Goal: Task Accomplishment & Management: Manage account settings

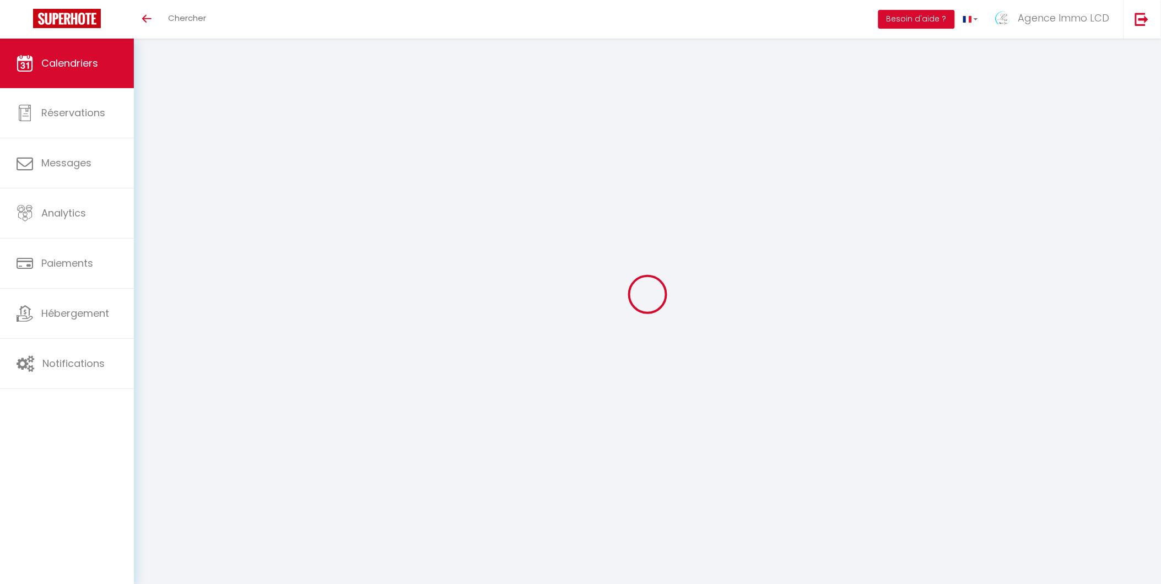
select select
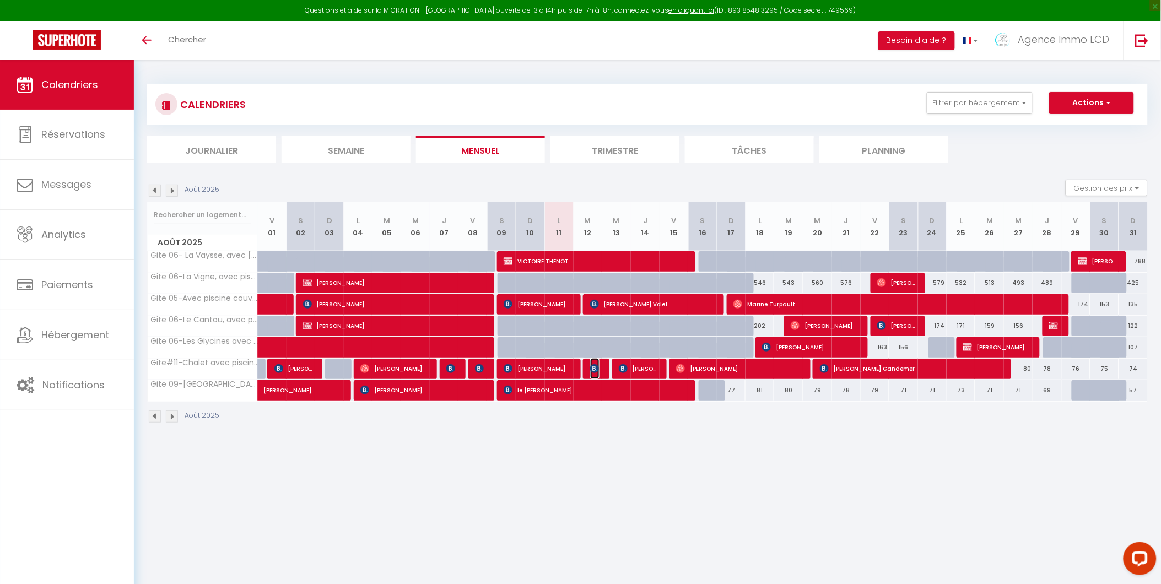
click at [596, 368] on img at bounding box center [594, 368] width 9 height 9
select select "OK"
select select "0"
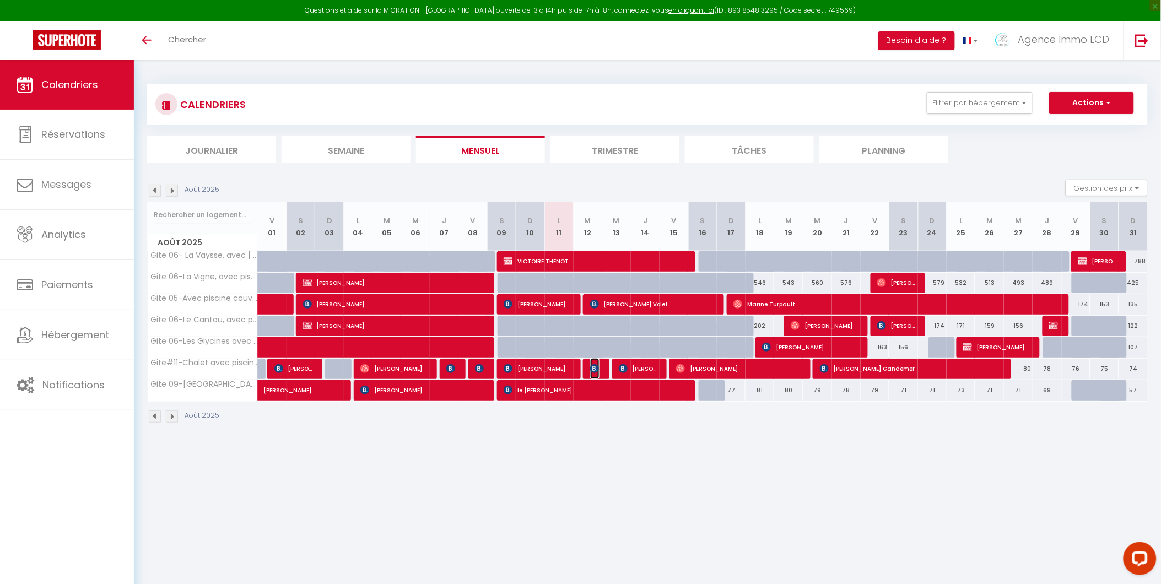
select select "1"
select select
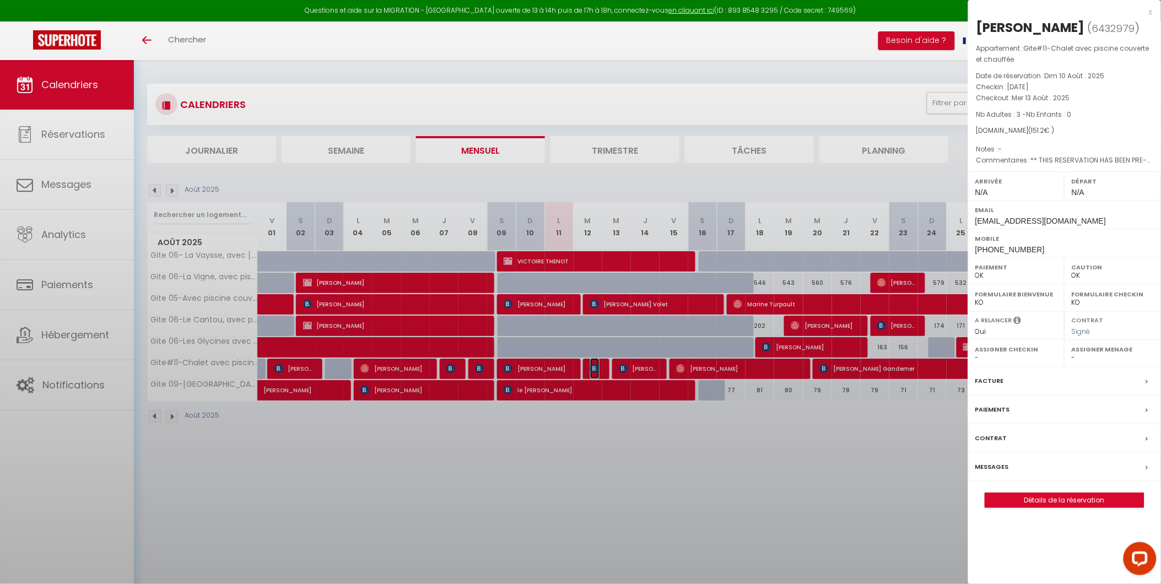
select select "42437"
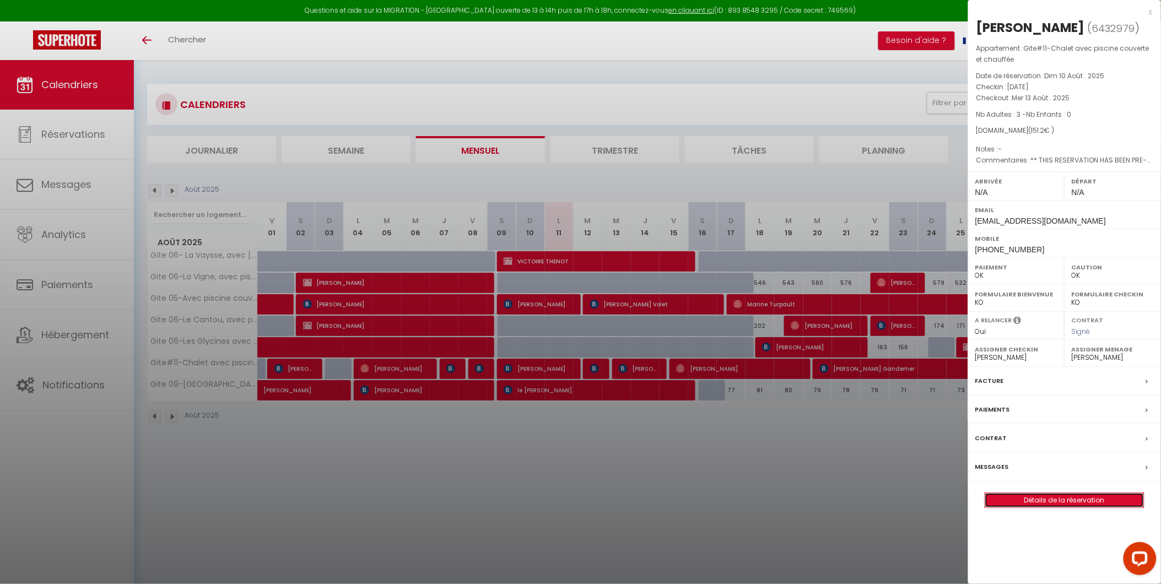
click at [1062, 499] on link "Détails de la réservation" at bounding box center [1065, 500] width 159 height 14
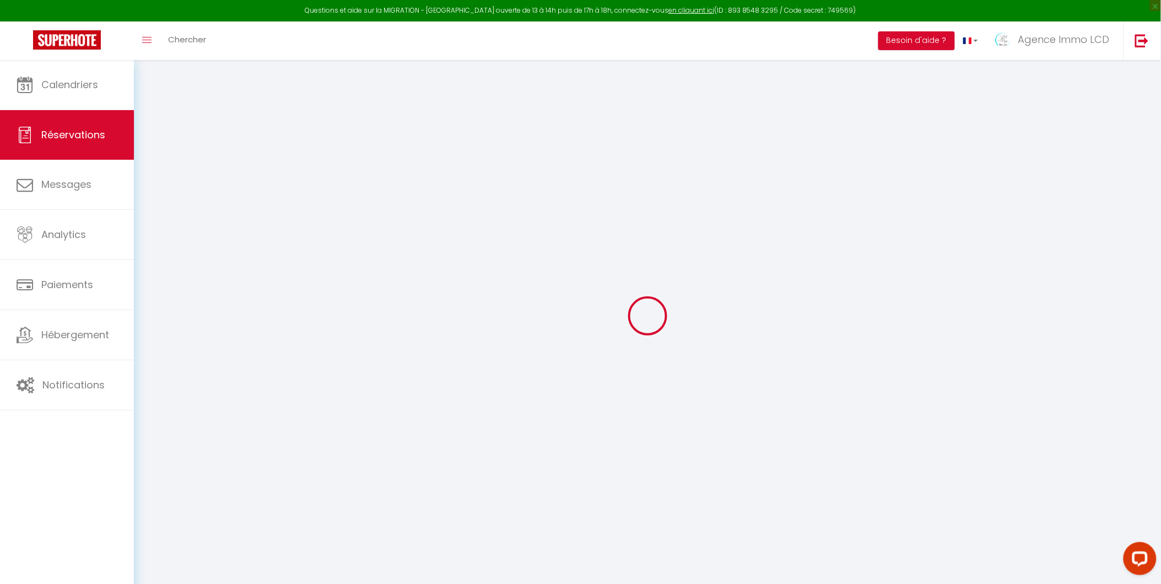
select select
checkbox input "false"
select select
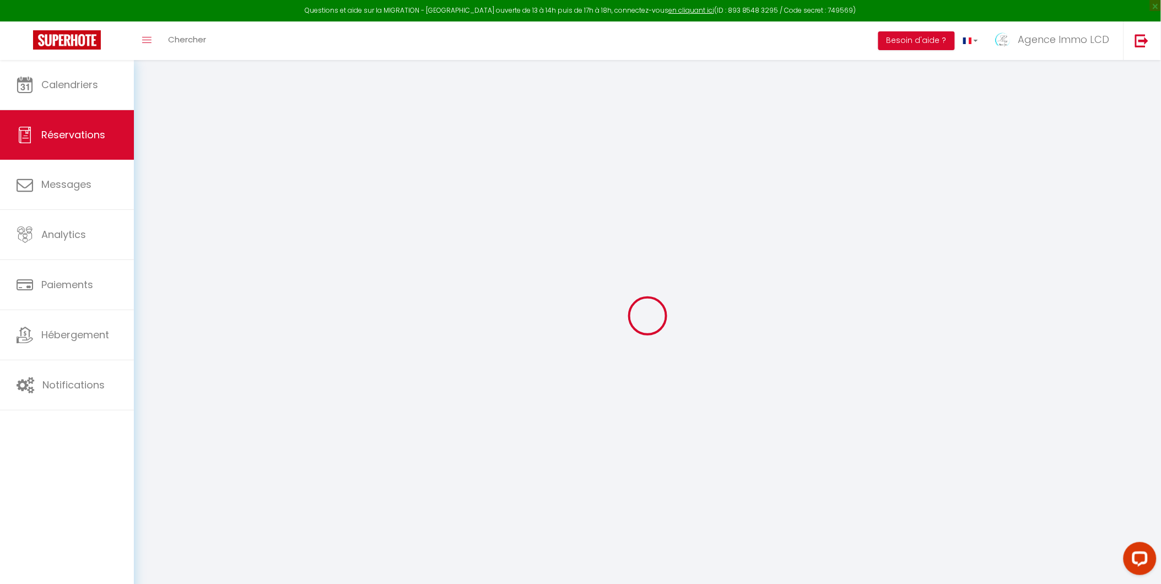
checkbox input "false"
type textarea "** THIS RESERVATION HAS BEEN PRE-PAID ** BOOKING NOTE : Payment charge is EUR 2…"
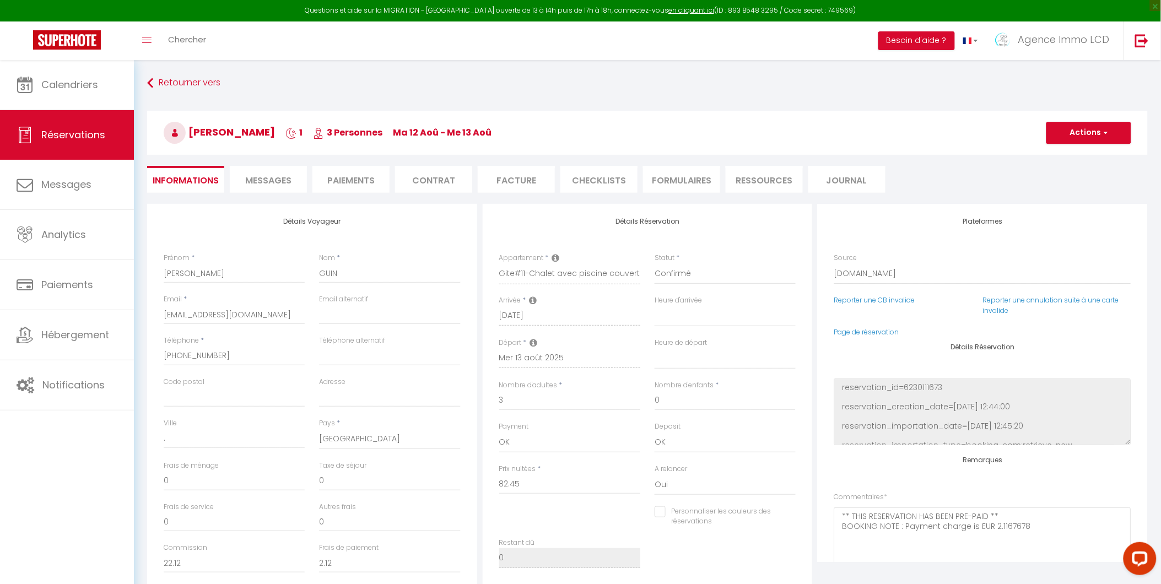
type input "65"
type input "3.75"
select select
checkbox input "false"
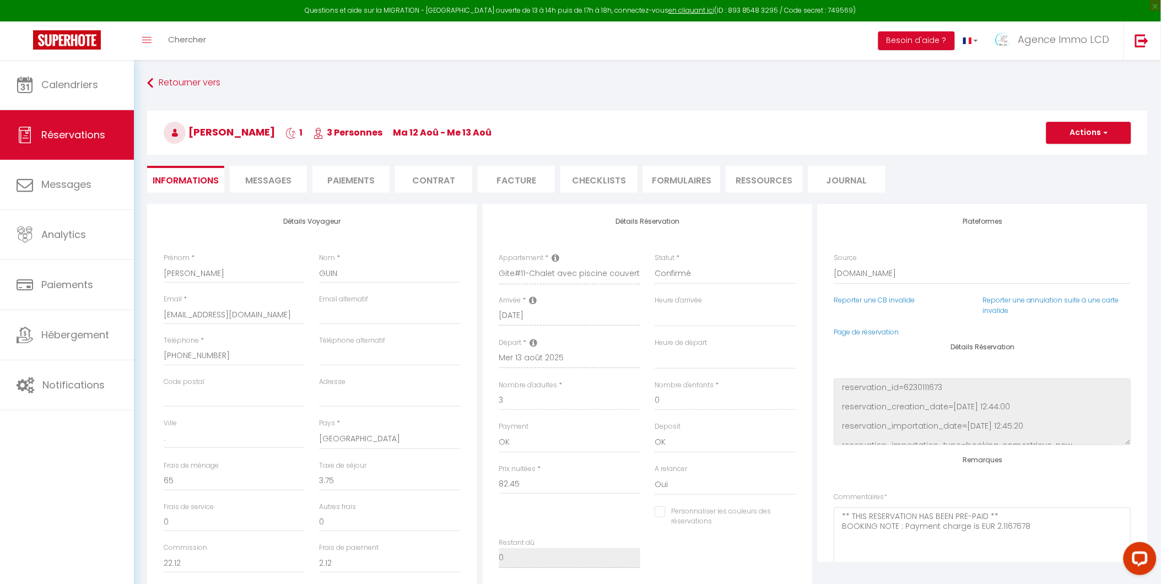
select select
click at [856, 334] on link "Page de réservation" at bounding box center [867, 331] width 65 height 9
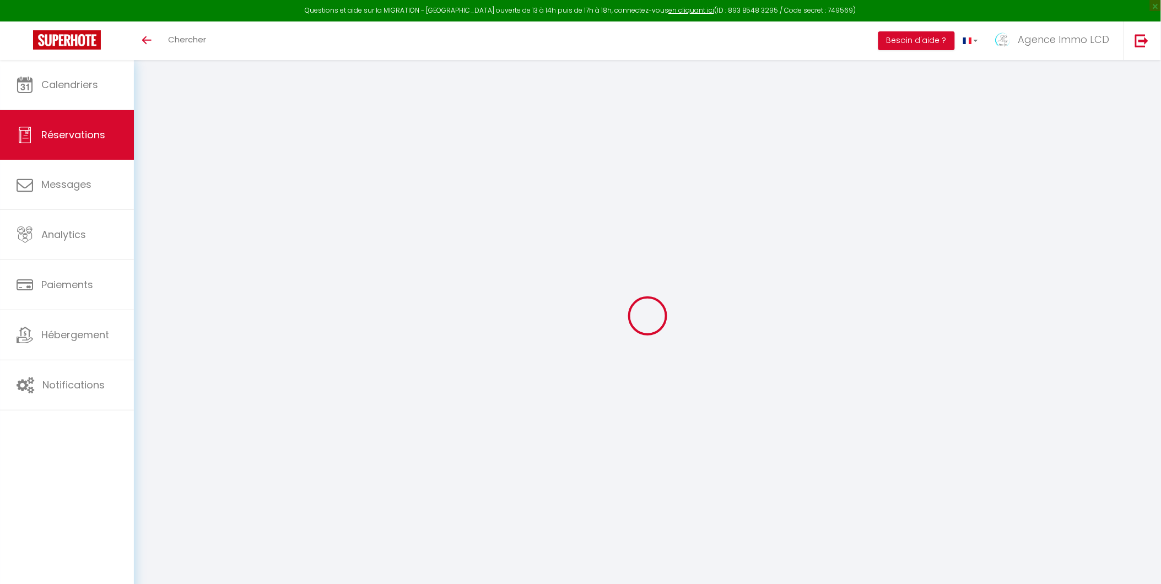
select select
checkbox input "false"
select select
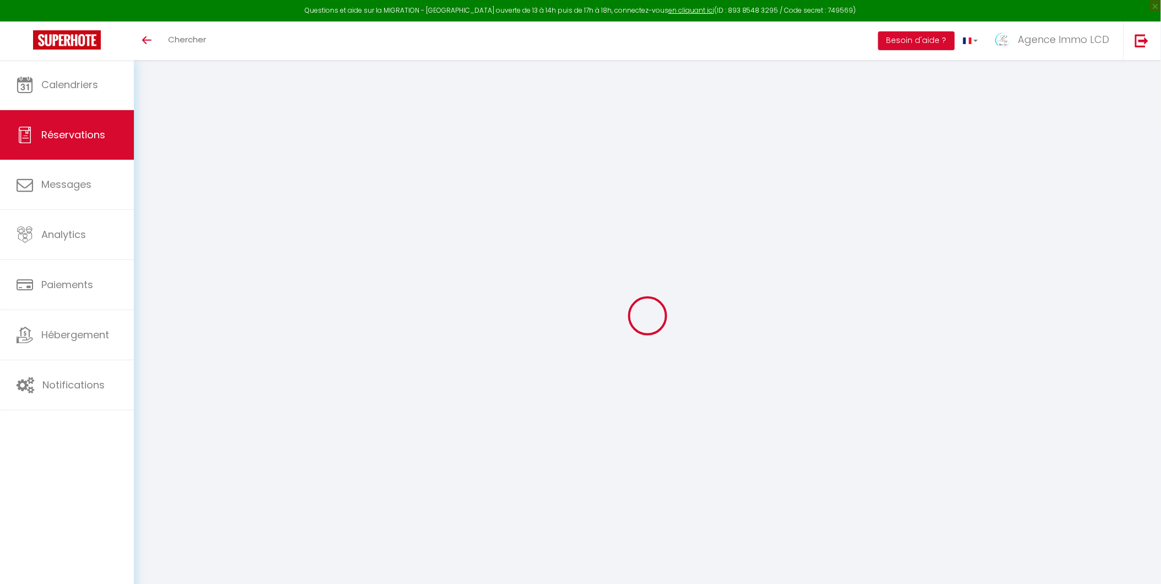
checkbox input "false"
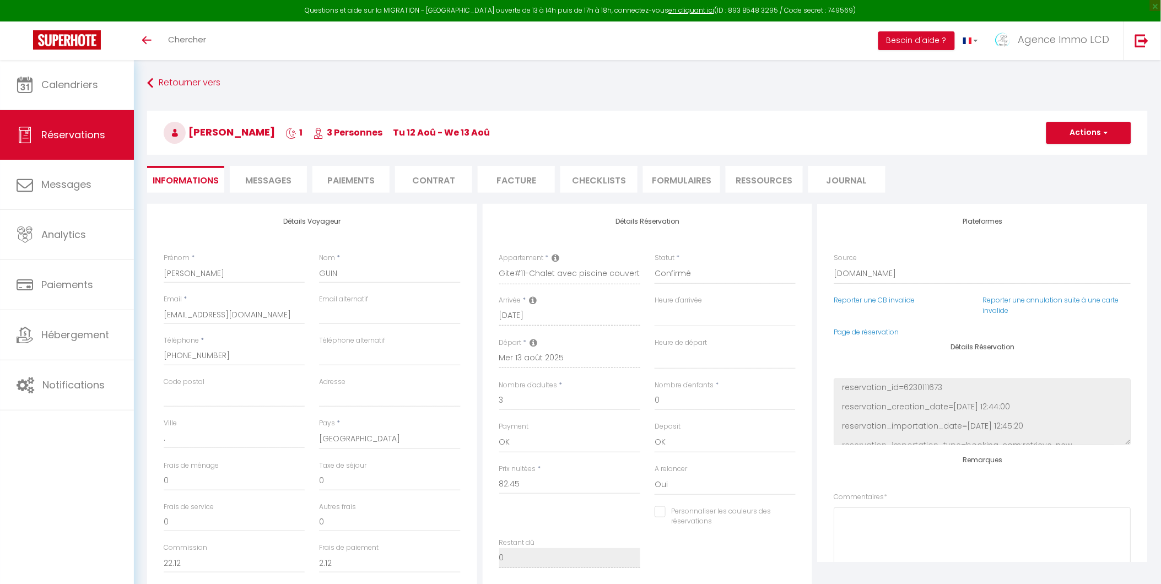
select select
checkbox input "false"
type textarea "** THIS RESERVATION HAS BEEN PRE-PAID ** BOOKING NOTE : Payment charge is EUR 2…"
type input "65"
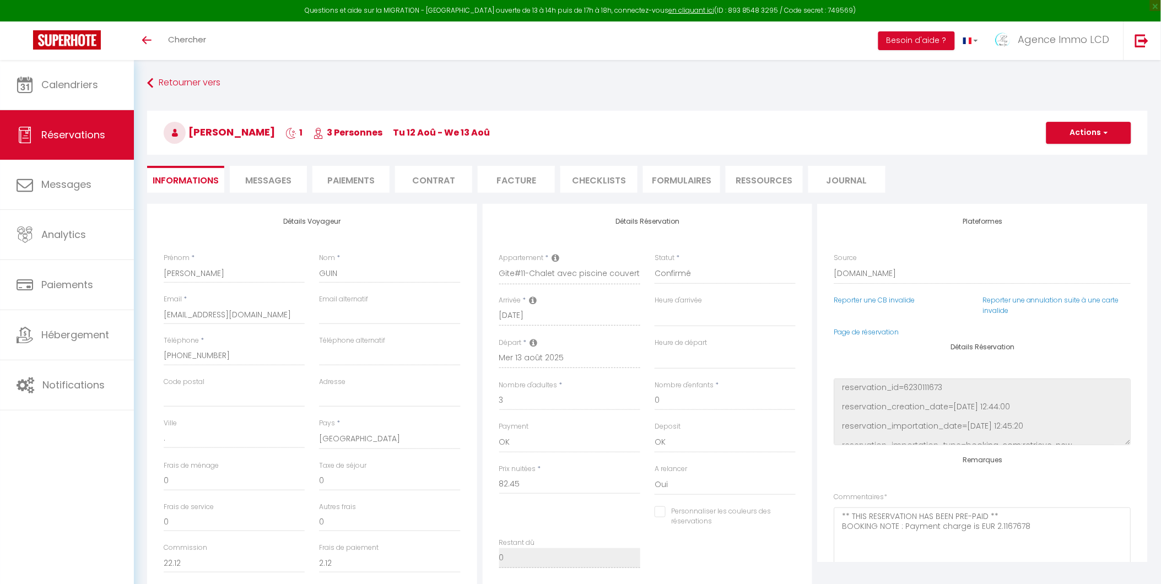
type input "3.75"
select select
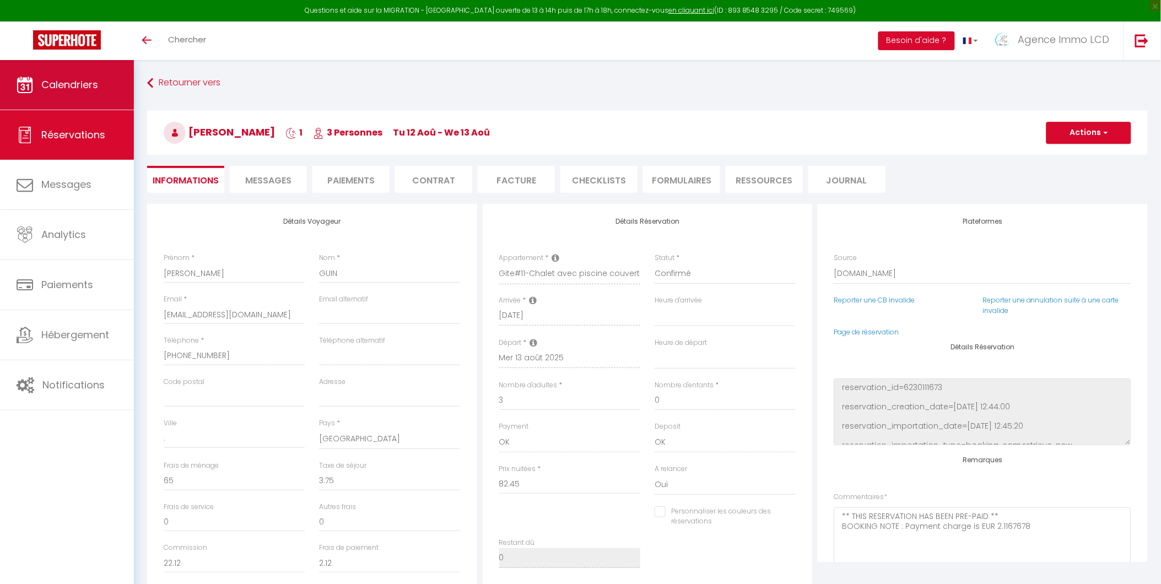
checkbox input "false"
select select
click at [50, 76] on link "Calendriers" at bounding box center [67, 85] width 134 height 50
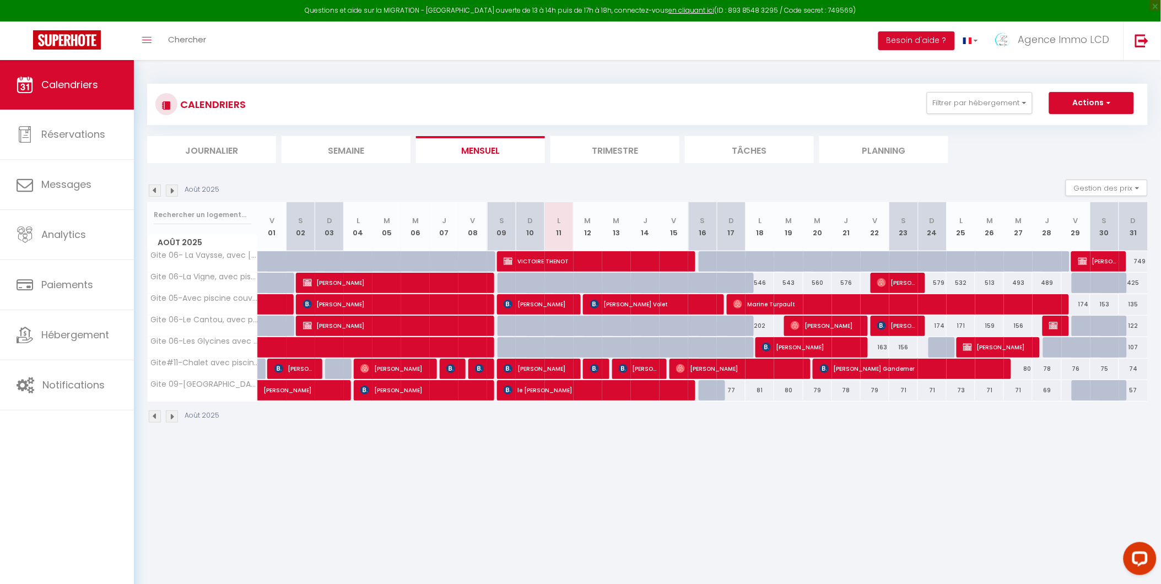
click at [173, 190] on img at bounding box center [172, 191] width 12 height 12
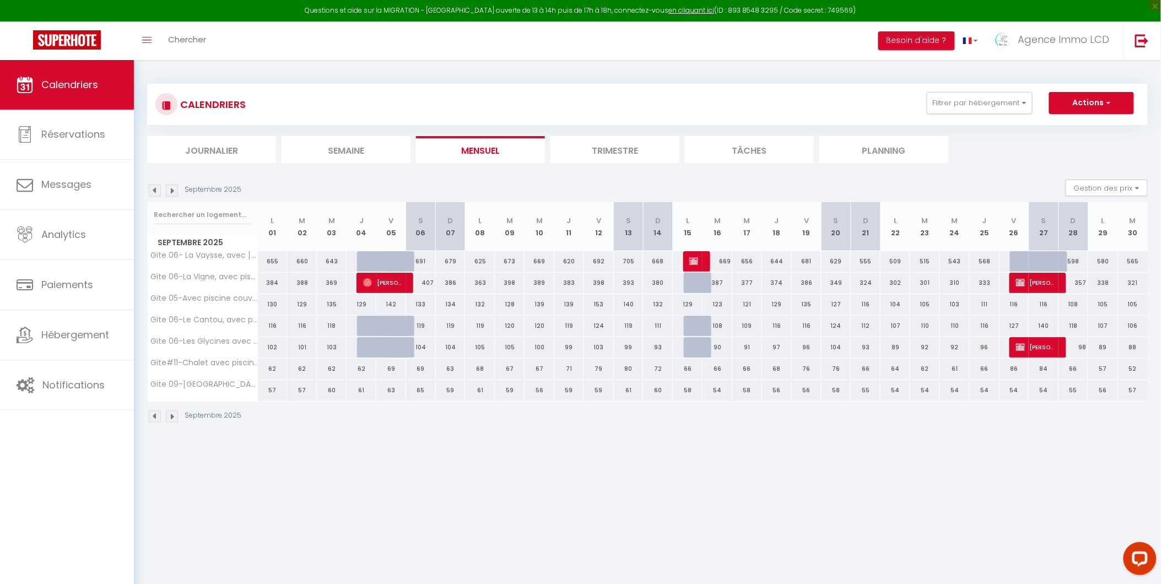
click at [151, 191] on img at bounding box center [155, 191] width 12 height 12
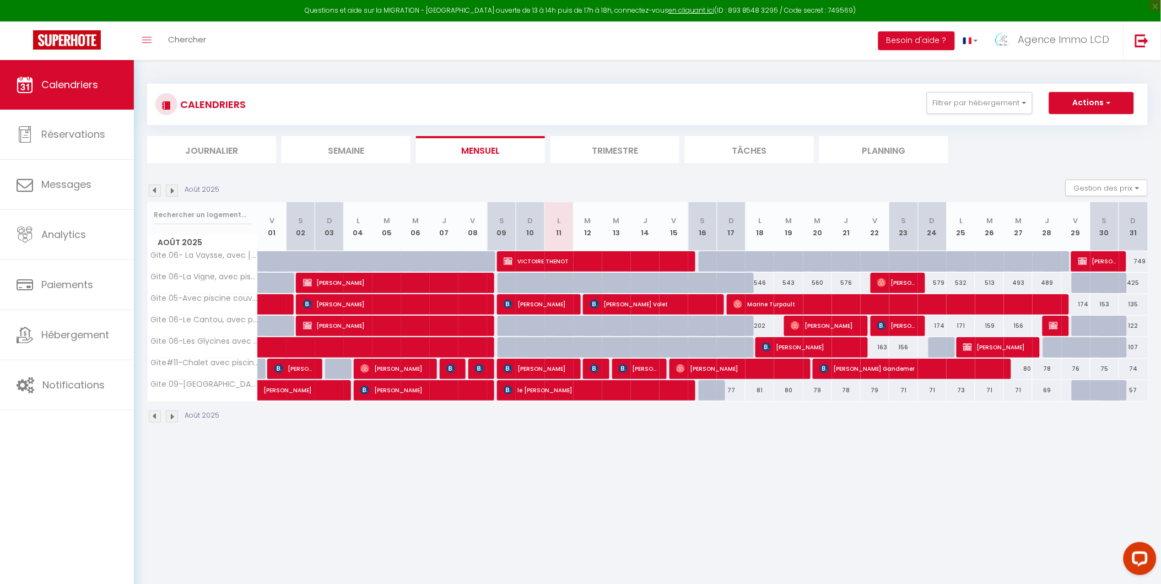
click at [764, 280] on div "546" at bounding box center [760, 283] width 29 height 20
type input "546"
type input "Lun 18 Août 2025"
type input "Mar 19 Août 2025"
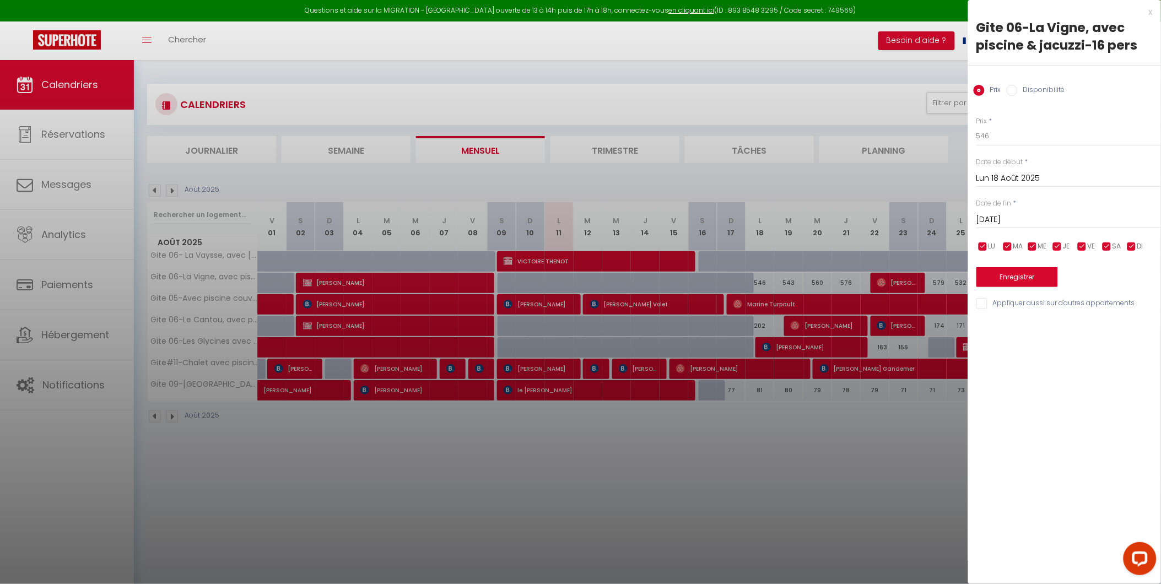
click at [1153, 12] on div "x" at bounding box center [1061, 12] width 185 height 13
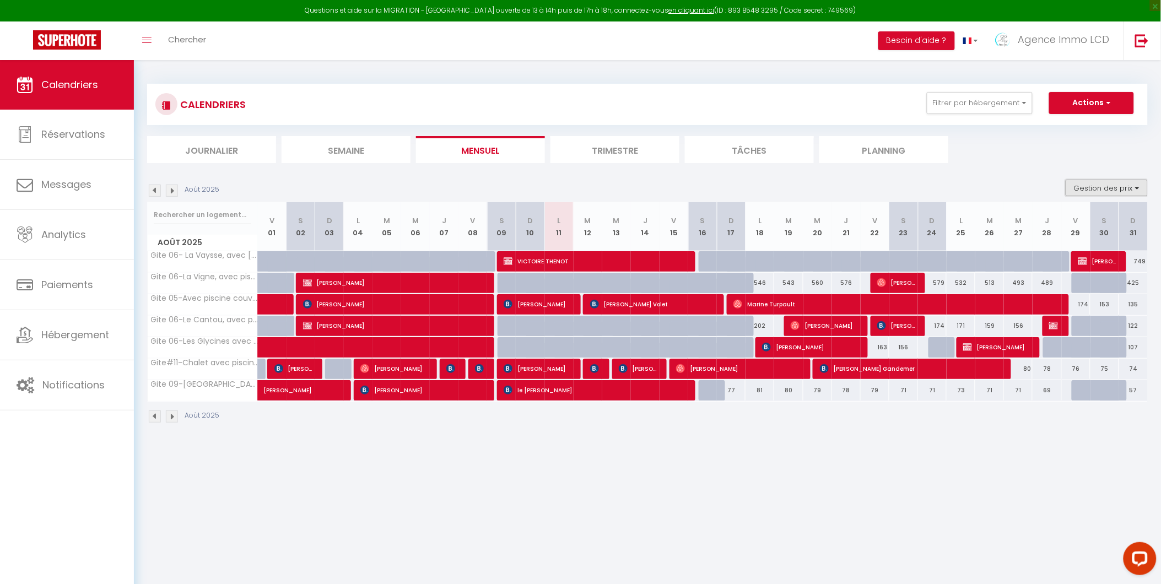
click at [1094, 187] on button "Gestion des prix" at bounding box center [1107, 188] width 82 height 17
click at [1056, 239] on input "Règles" at bounding box center [1097, 241] width 99 height 11
checkbox input "true"
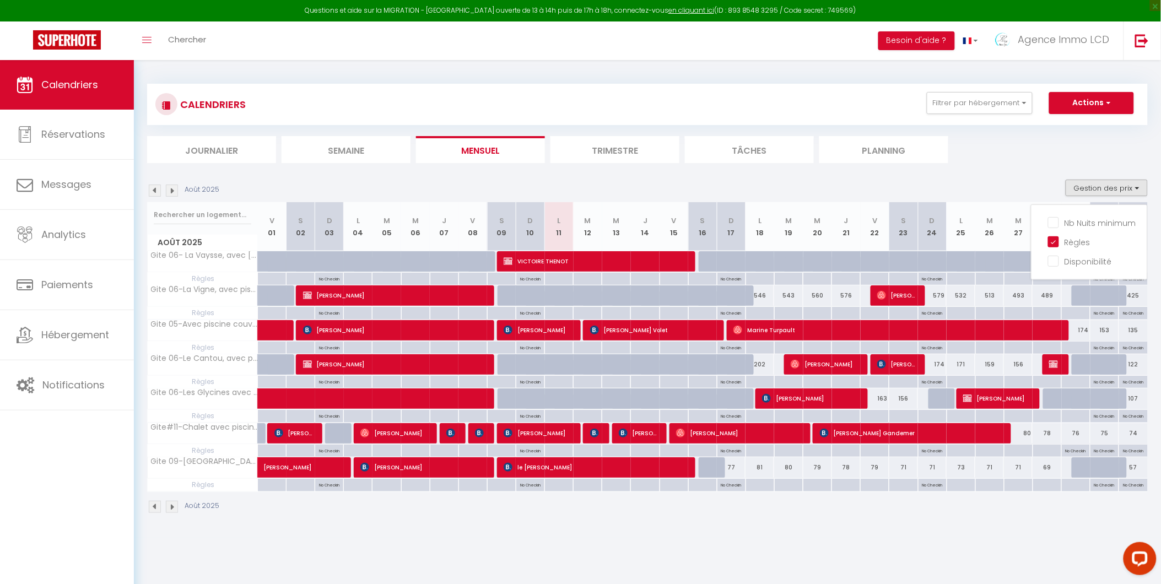
click at [928, 417] on div at bounding box center [932, 416] width 29 height 13
type input "Dim 24 Août 2025"
type input "Lun 25 Août 2025"
select select
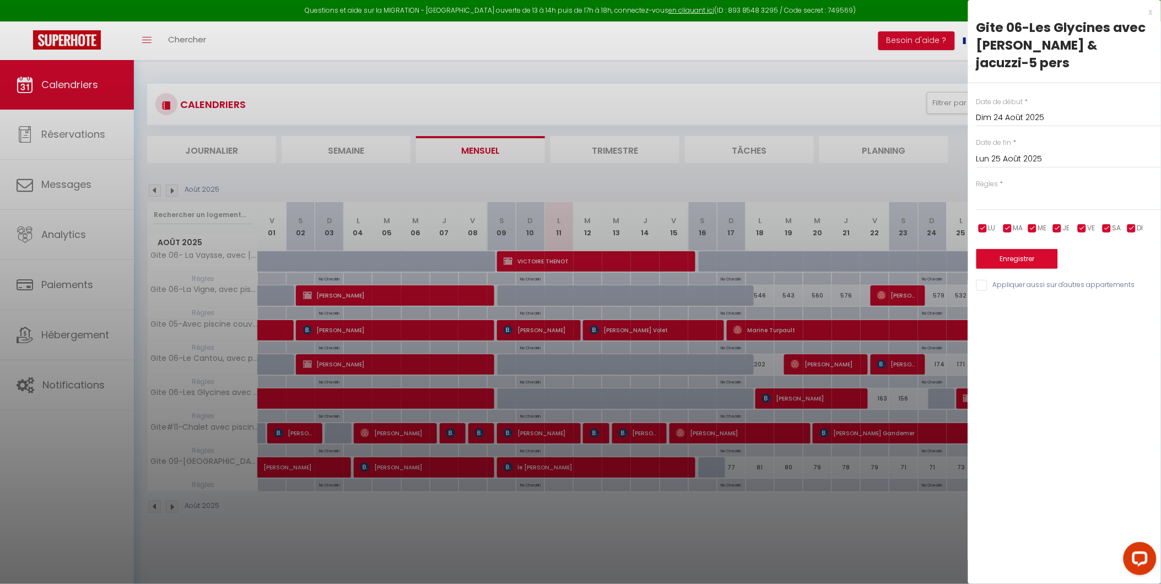
click at [1150, 12] on div "x" at bounding box center [1061, 12] width 185 height 13
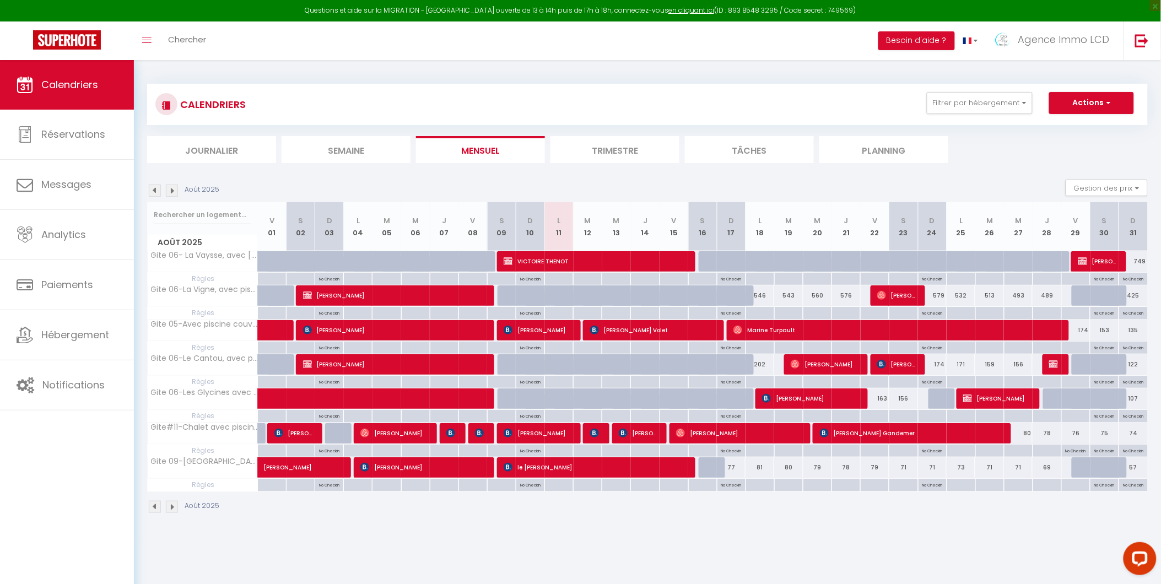
click at [932, 417] on div at bounding box center [932, 416] width 29 height 13
type input "Dim 24 Août 2025"
type input "Lun 25 Août 2025"
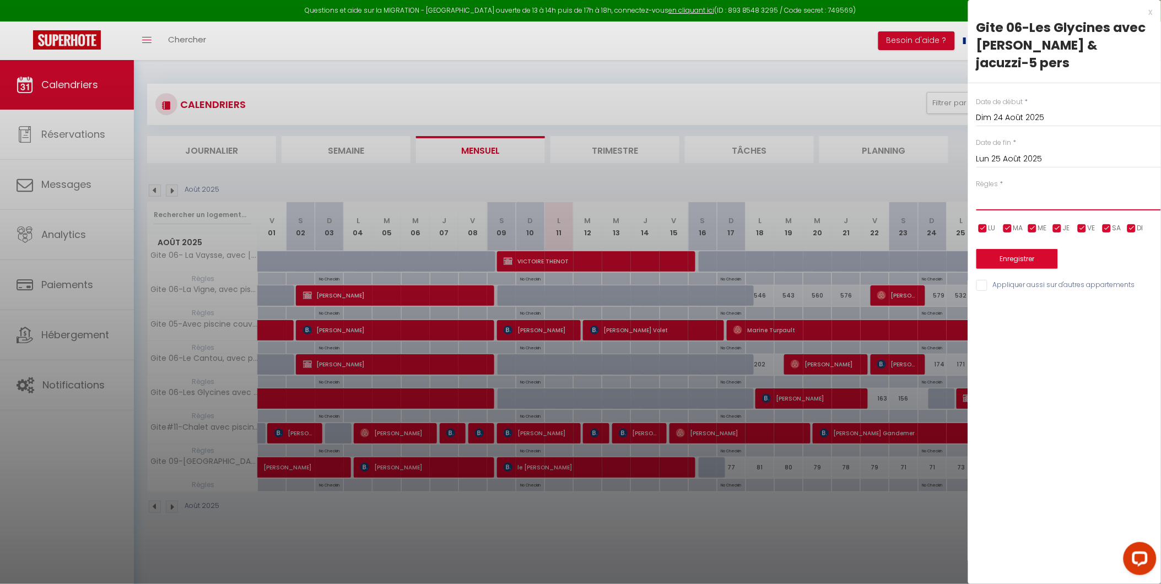
click at [1006, 190] on select "Aucun No Checkin No Checkout Pas d'arrivée / Pas de départ" at bounding box center [1069, 200] width 185 height 21
select select "1"
click at [977, 190] on select "Aucun No Checkin No Checkout Pas d'arrivée / Pas de départ" at bounding box center [1069, 200] width 185 height 21
click at [985, 223] on input "checkbox" at bounding box center [983, 228] width 11 height 11
checkbox input "false"
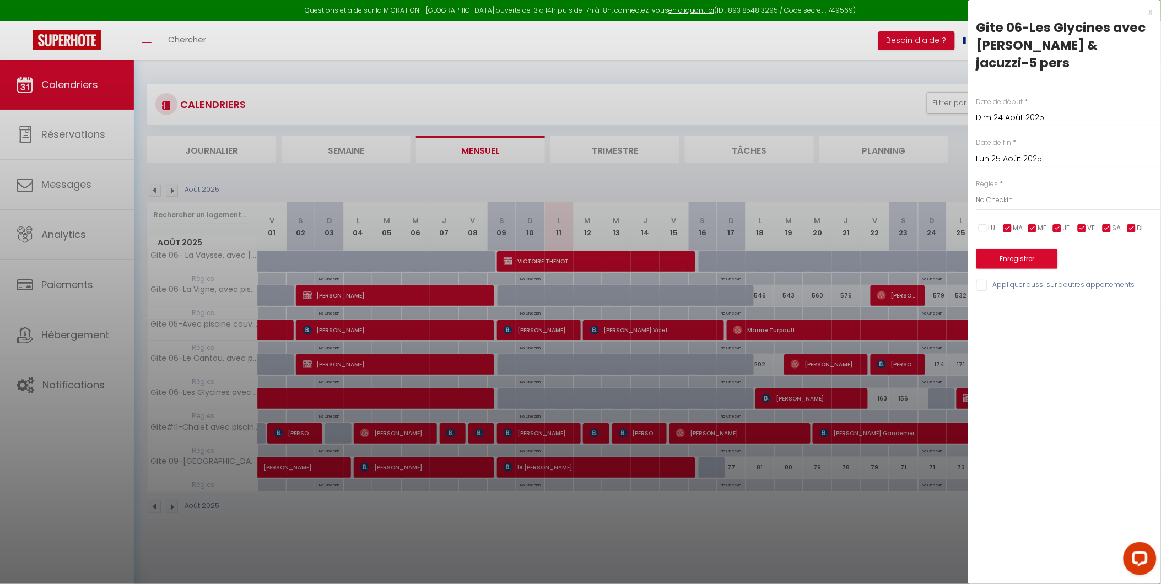
click at [1010, 223] on input "checkbox" at bounding box center [1008, 228] width 11 height 11
checkbox input "false"
click at [1034, 223] on input "checkbox" at bounding box center [1033, 228] width 11 height 11
checkbox input "false"
click at [1056, 223] on input "checkbox" at bounding box center [1057, 228] width 11 height 11
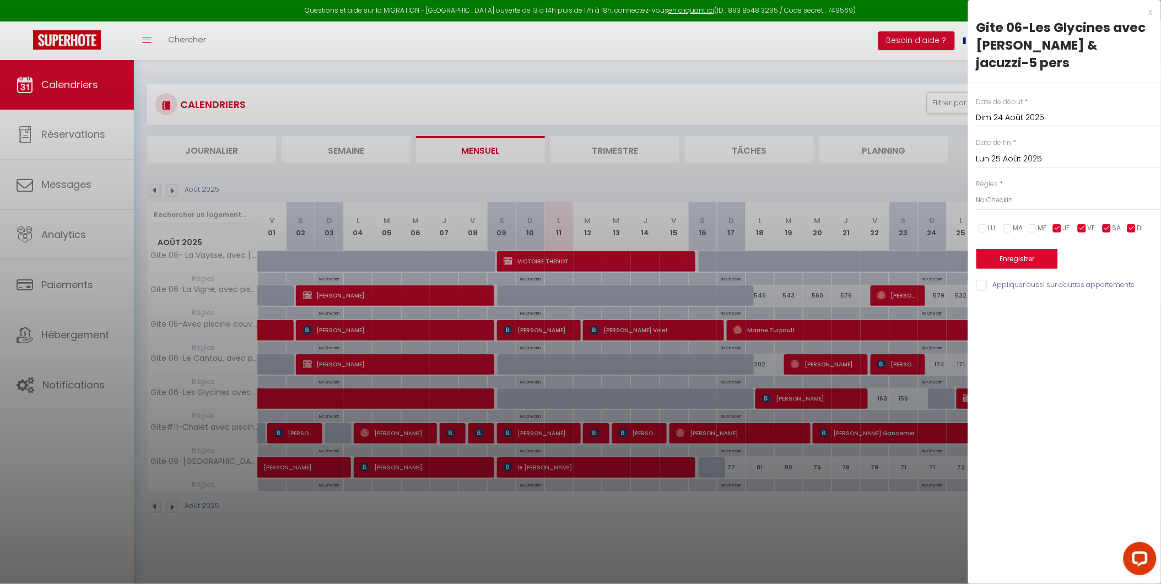
checkbox input "false"
click at [1089, 223] on span "VE" at bounding box center [1092, 228] width 8 height 10
checkbox input "false"
click at [1112, 223] on input "checkbox" at bounding box center [1107, 228] width 11 height 11
checkbox input "false"
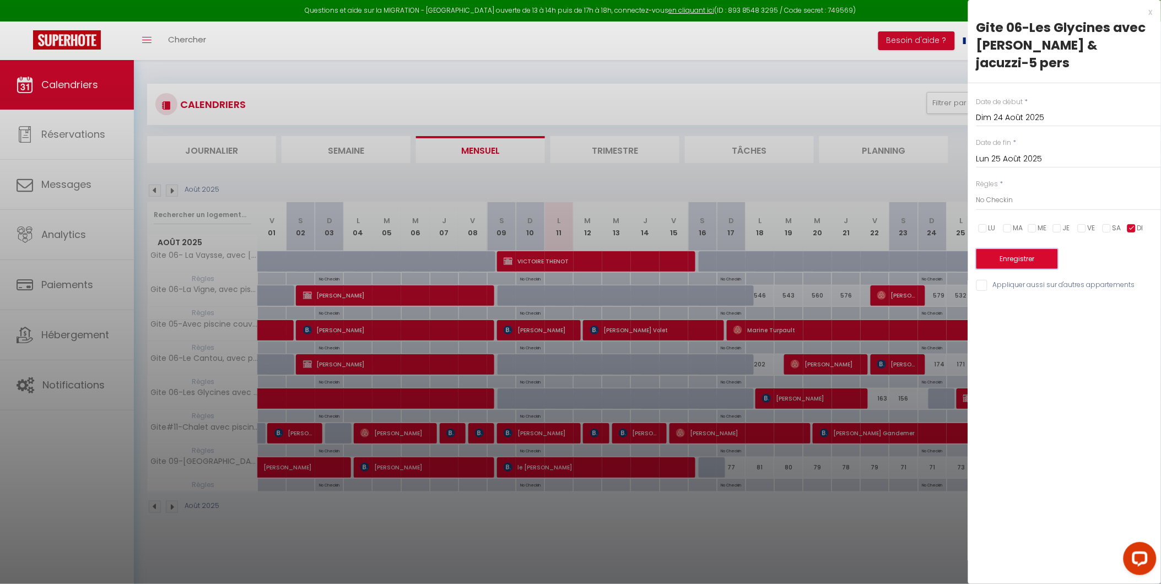
click at [1029, 249] on button "Enregistrer" at bounding box center [1018, 259] width 82 height 20
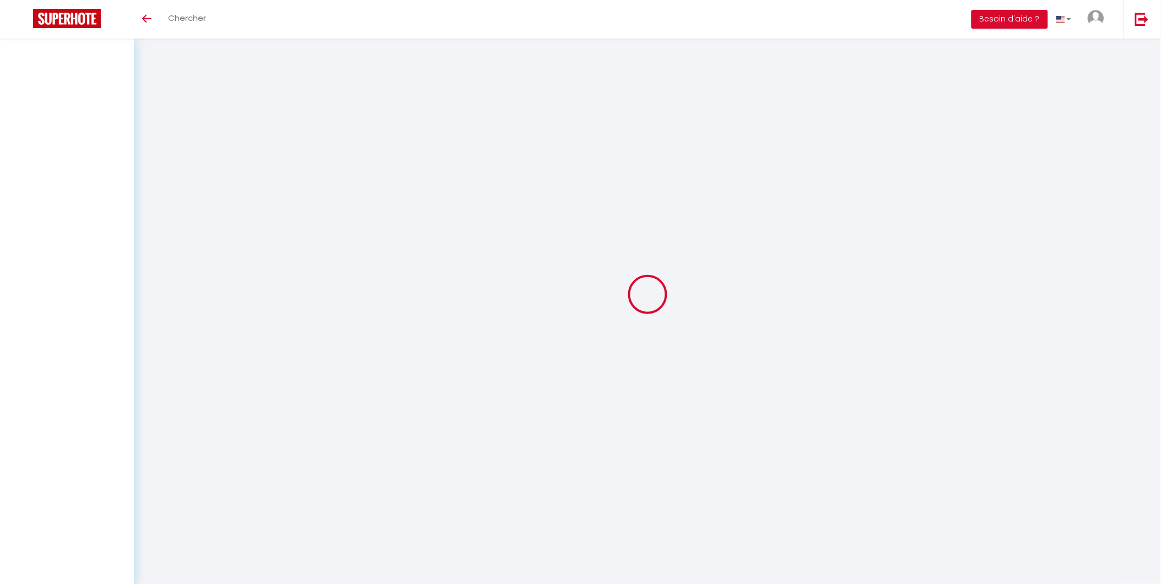
select select
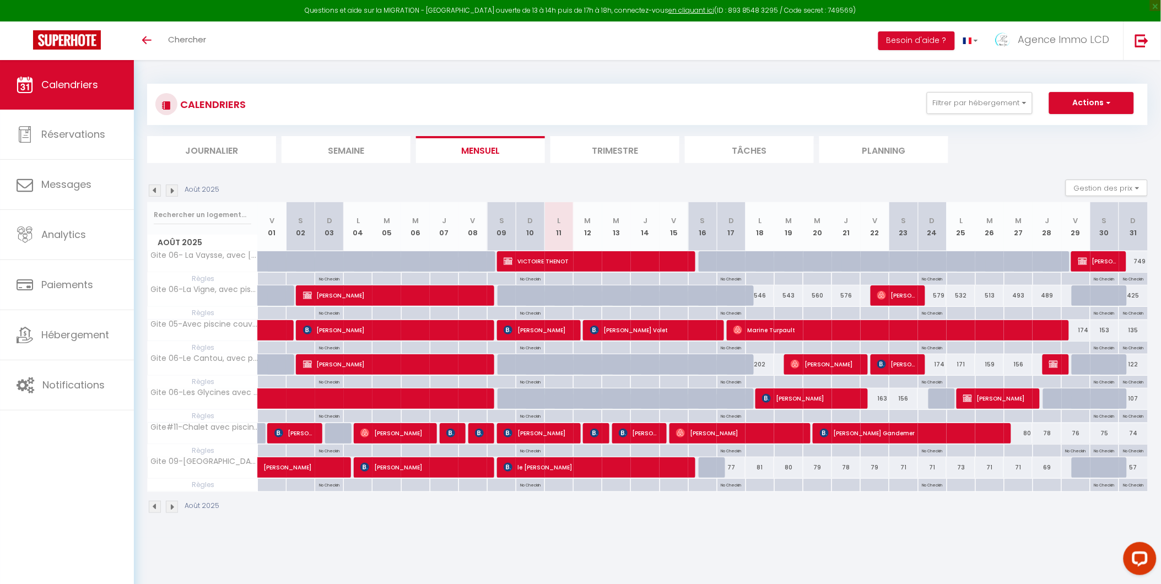
click at [929, 415] on div at bounding box center [932, 416] width 29 height 13
type input "Dim 24 Août 2025"
type input "Lun 25 Août 2025"
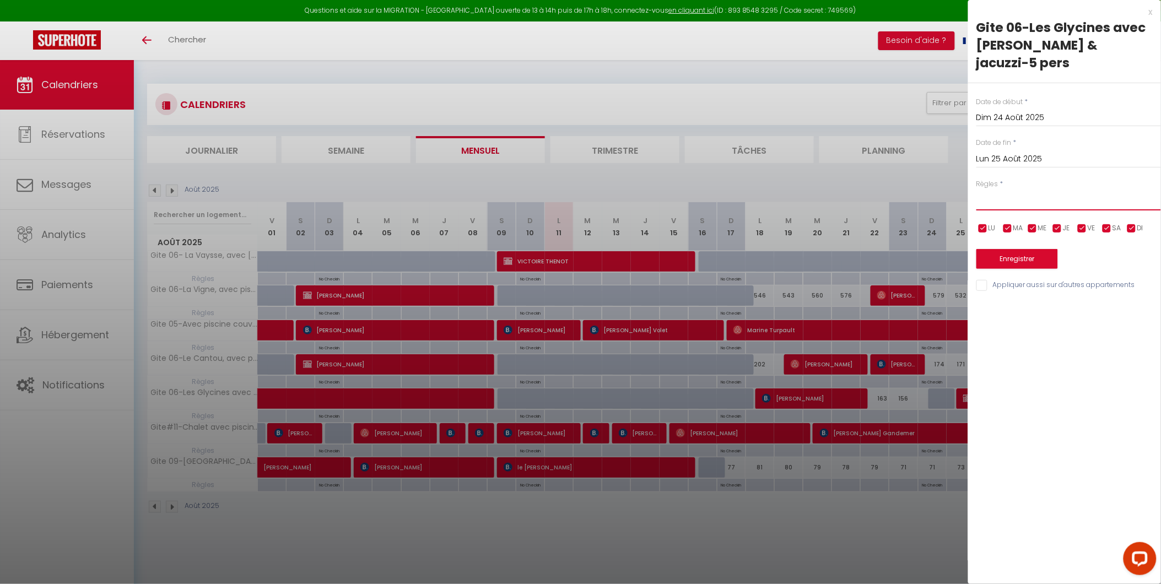
click at [1005, 190] on select "Aucun No Checkin No Checkout Pas d'arrivée / Pas de départ" at bounding box center [1069, 200] width 185 height 21
select select "1"
click at [977, 190] on select "Aucun No Checkin No Checkout Pas d'arrivée / Pas de départ" at bounding box center [1069, 200] width 185 height 21
click at [980, 223] on input "checkbox" at bounding box center [983, 228] width 11 height 11
checkbox input "false"
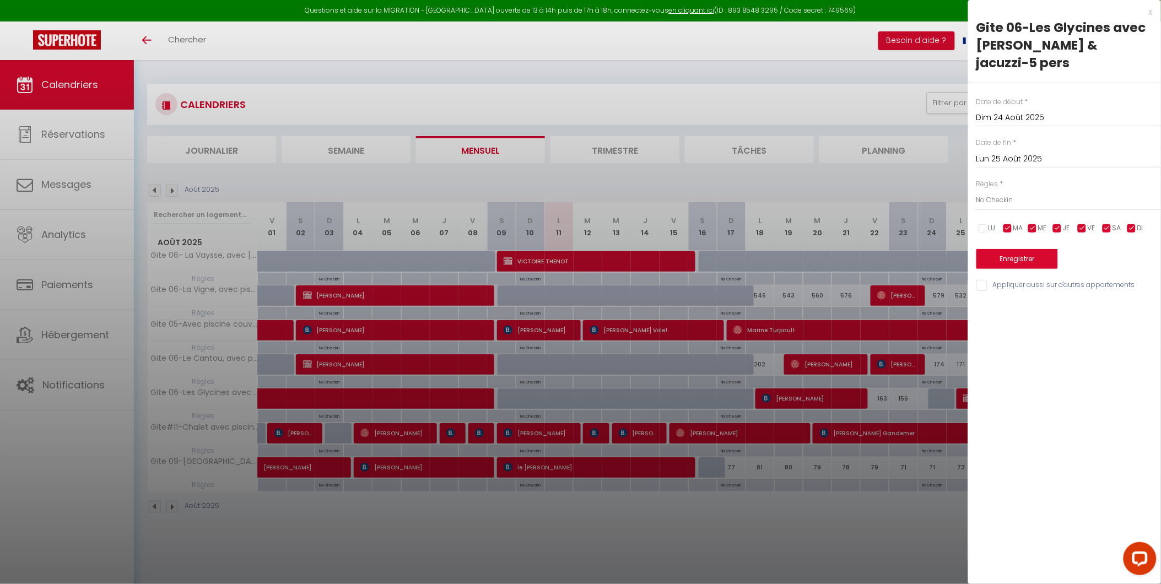
click at [1010, 223] on input "checkbox" at bounding box center [1008, 228] width 11 height 11
checkbox input "false"
click at [1038, 223] on input "checkbox" at bounding box center [1033, 228] width 11 height 11
checkbox input "false"
drag, startPoint x: 1060, startPoint y: 212, endPoint x: 1078, endPoint y: 214, distance: 17.8
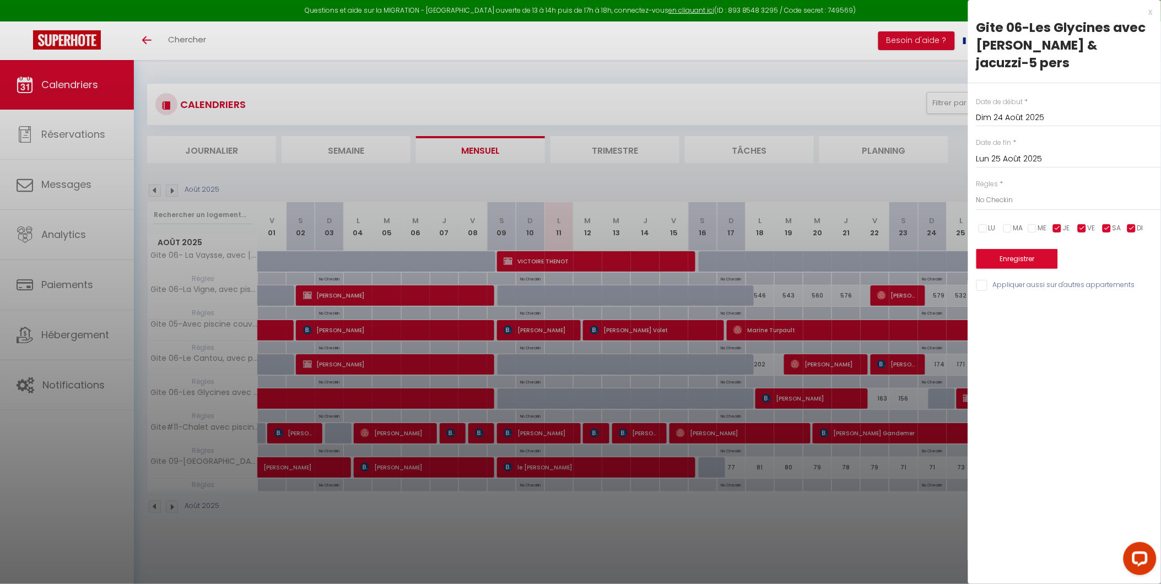
click at [1060, 223] on input "checkbox" at bounding box center [1057, 228] width 11 height 11
checkbox input "false"
click at [1087, 223] on input "checkbox" at bounding box center [1082, 228] width 11 height 11
checkbox input "false"
click at [1110, 223] on input "checkbox" at bounding box center [1107, 228] width 11 height 11
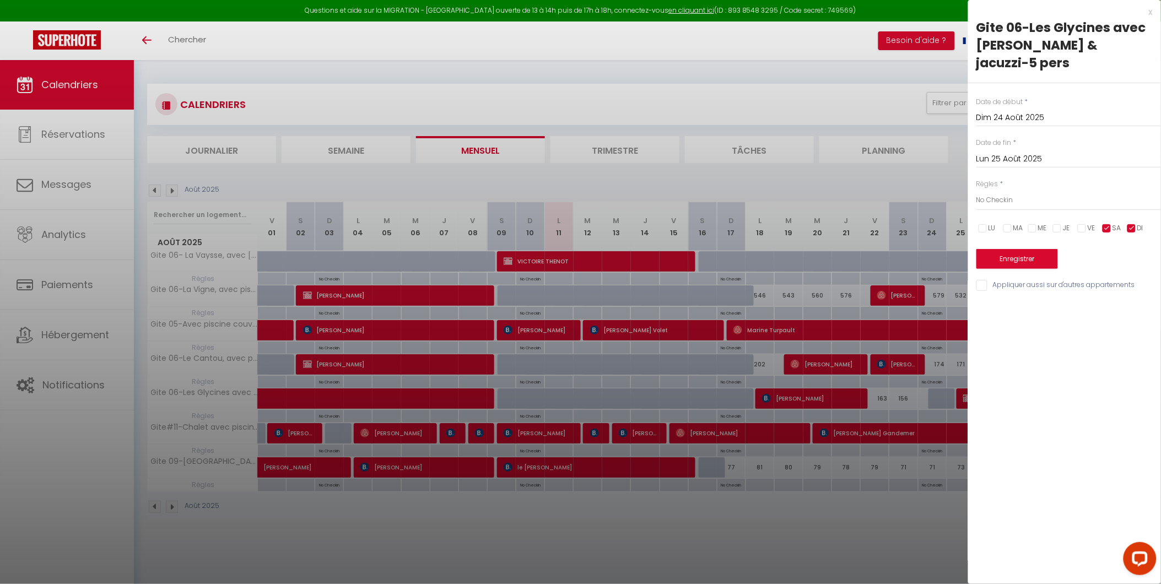
checkbox input "false"
click at [1009, 152] on input "Lun 25 Août 2025" at bounding box center [1069, 159] width 185 height 14
click at [989, 299] on span "24" at bounding box center [989, 310] width 24 height 22
click at [1005, 249] on button "Enregistrer" at bounding box center [1018, 259] width 82 height 20
type input "Lun 25 Août 2025"
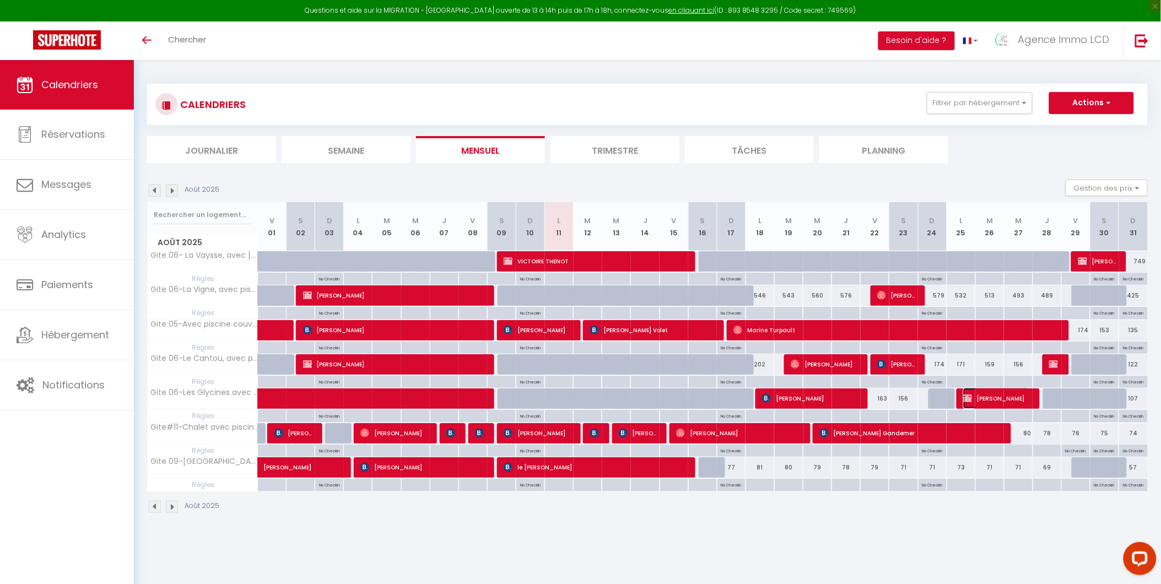
click at [1001, 396] on span "[PERSON_NAME]" at bounding box center [997, 398] width 67 height 21
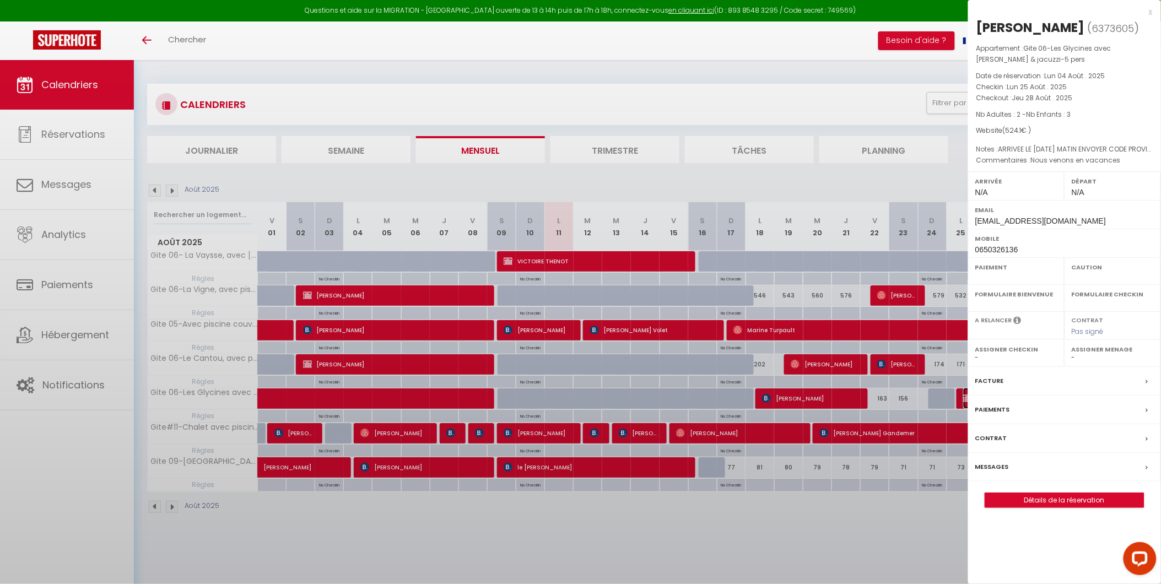
select select "OK"
select select "KO"
select select "0"
select select "1"
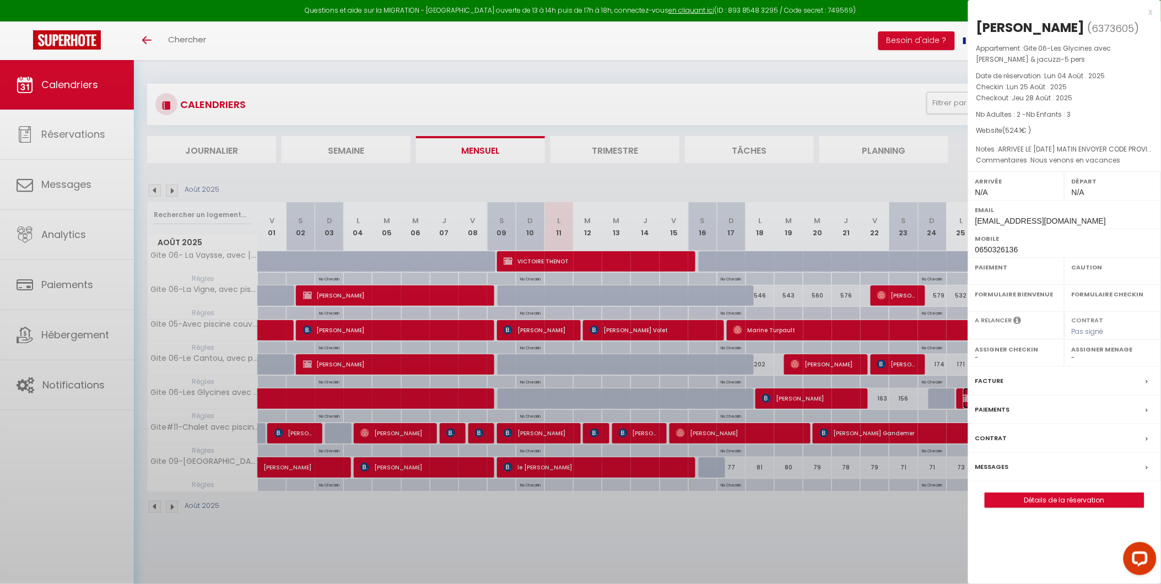
select select
select select "49509"
select select "42437"
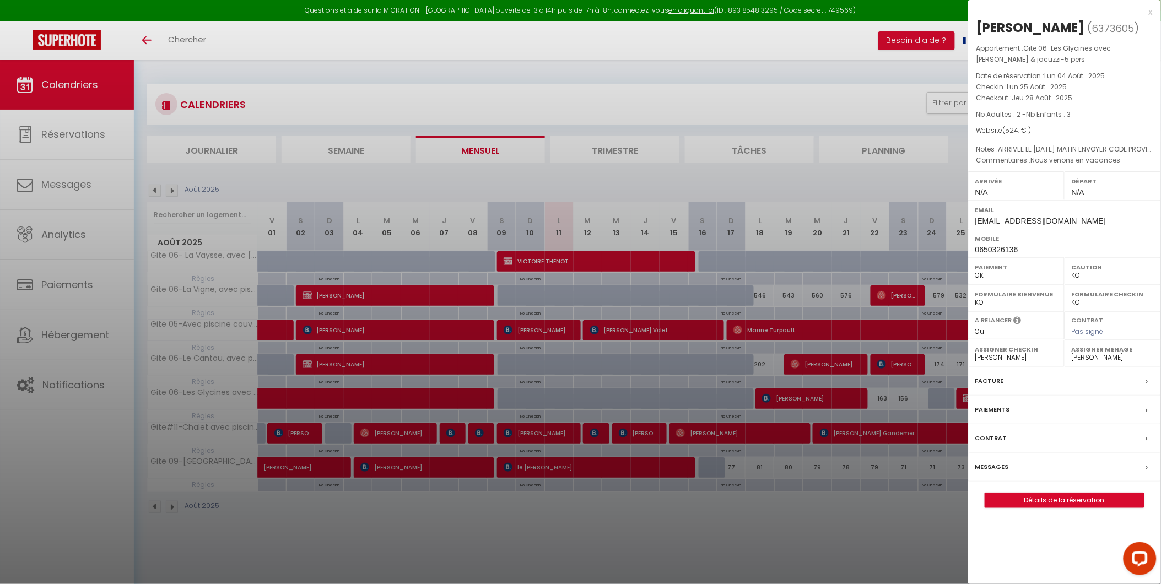
click at [1150, 13] on div "x" at bounding box center [1061, 12] width 185 height 13
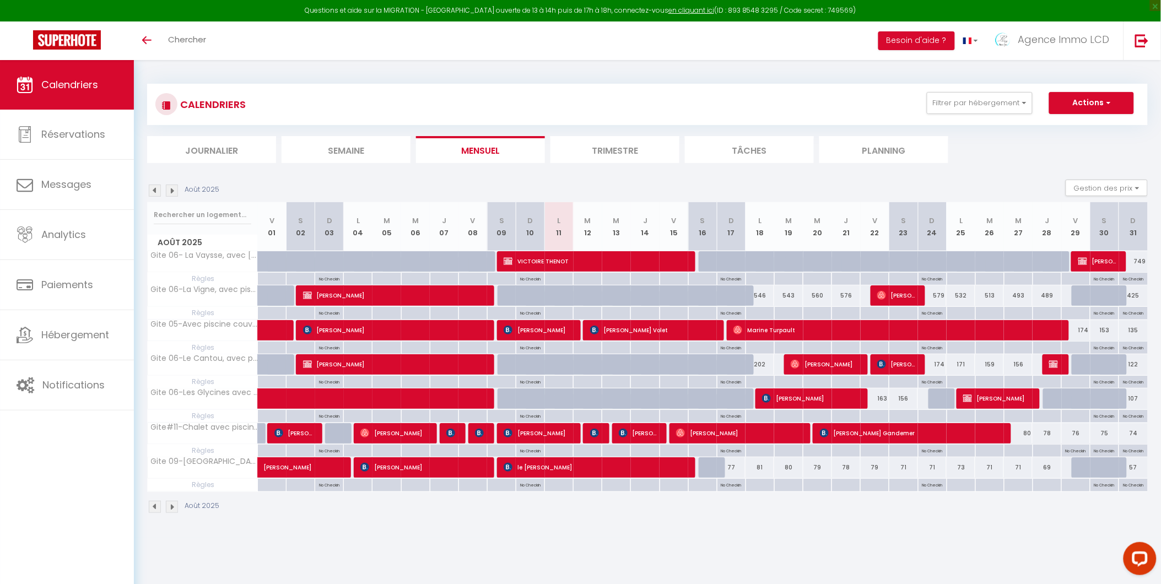
click at [175, 190] on img at bounding box center [172, 191] width 12 height 12
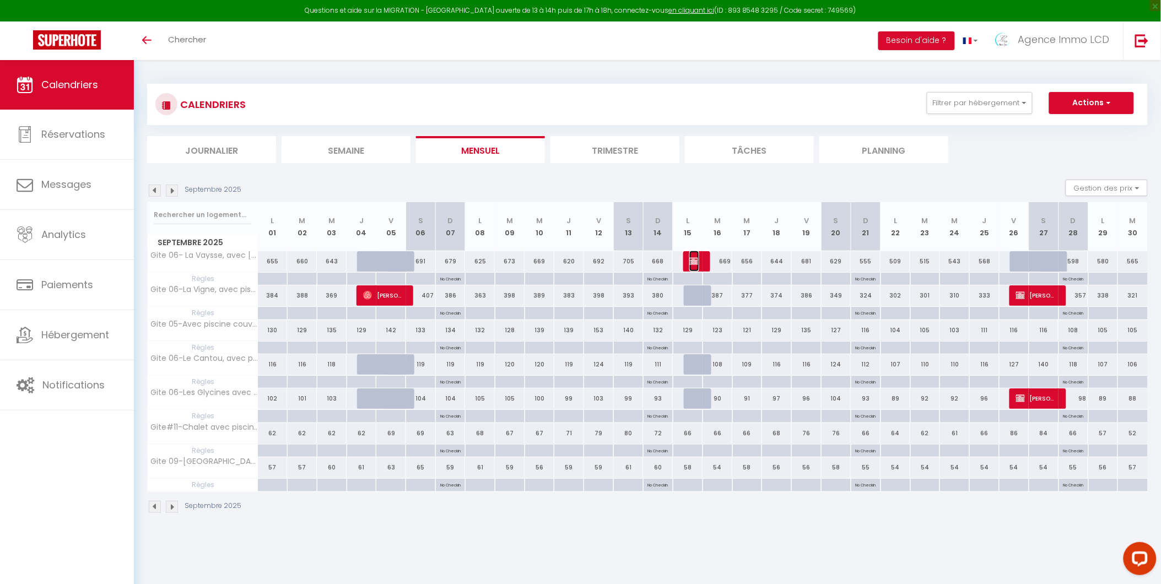
click at [698, 257] on img at bounding box center [694, 261] width 9 height 9
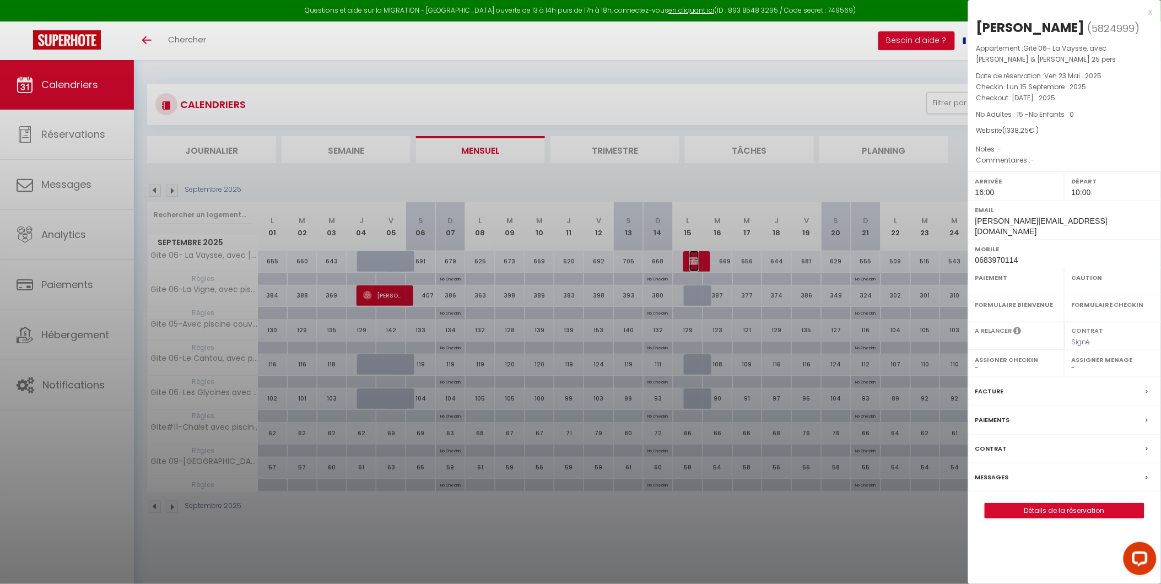
select select "OK"
select select "KO"
select select "0"
select select "1"
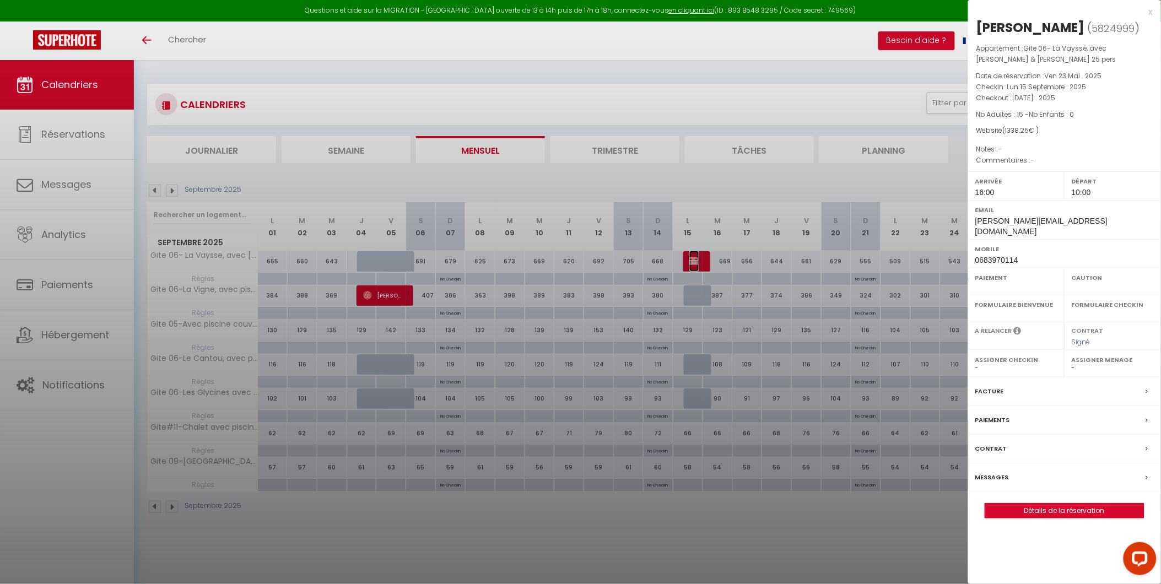
select select
select select "49509"
select select "42437"
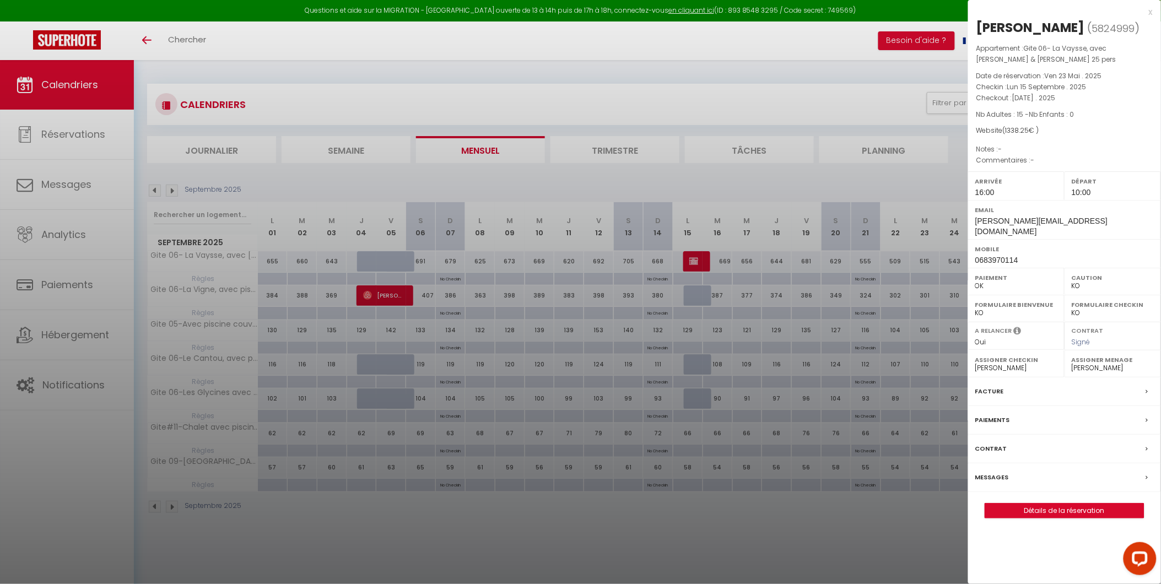
click at [404, 173] on div at bounding box center [580, 292] width 1161 height 584
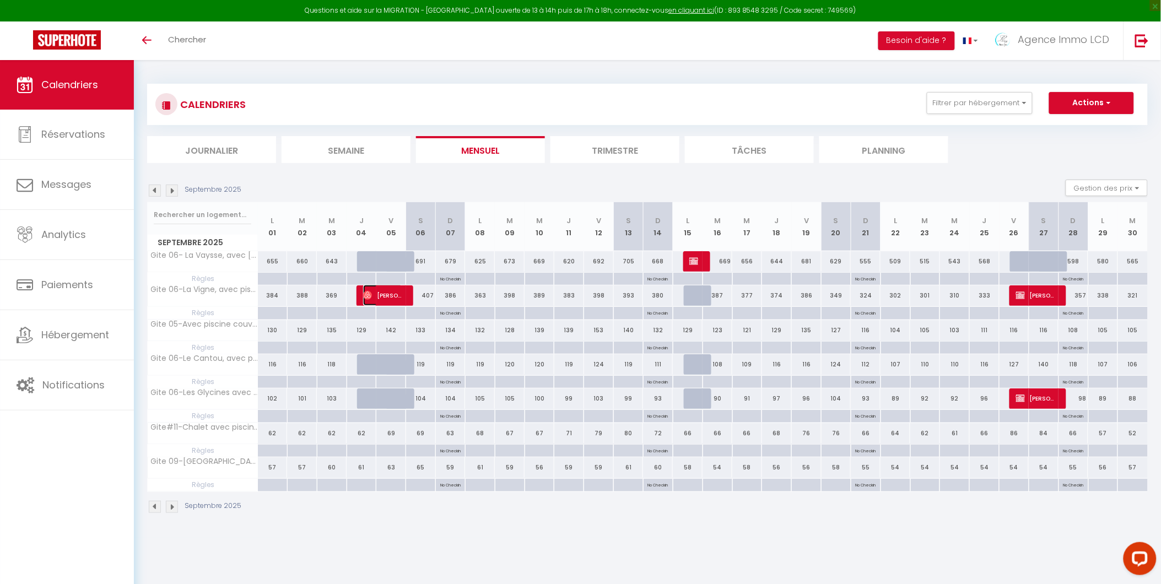
click at [384, 294] on span "[PERSON_NAME]" at bounding box center [383, 295] width 40 height 21
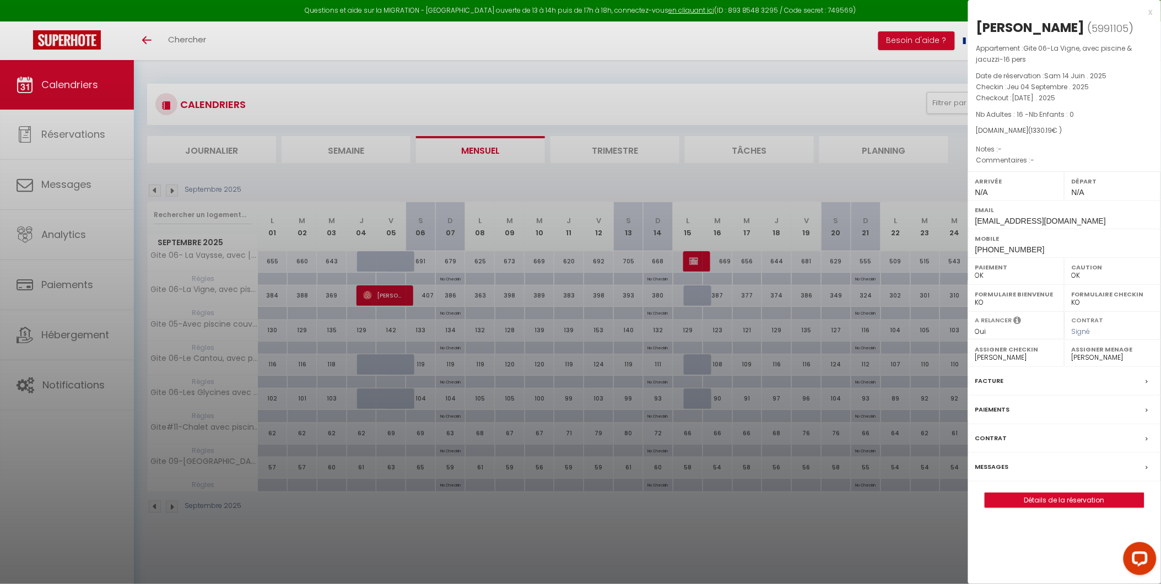
click at [560, 91] on div at bounding box center [580, 292] width 1161 height 584
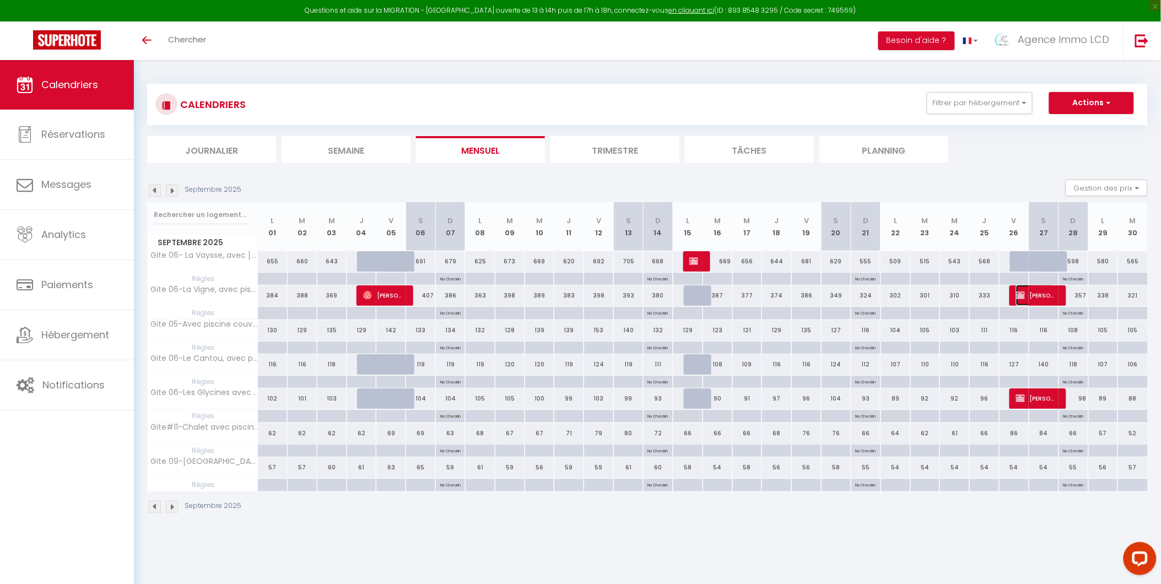
click at [1036, 294] on span "[PERSON_NAME]" at bounding box center [1037, 295] width 40 height 21
select select "KO"
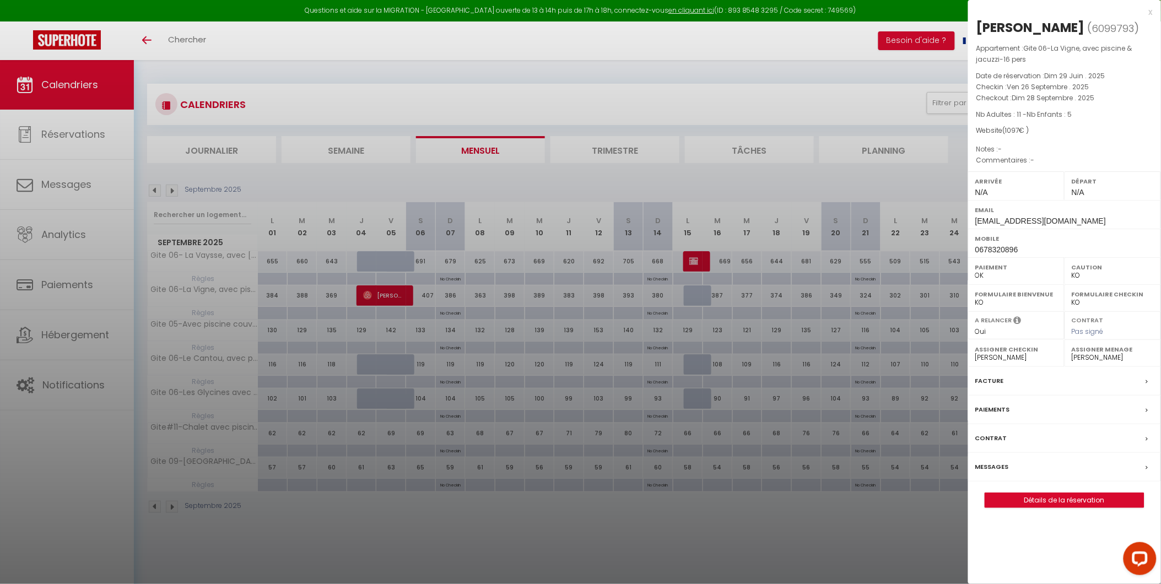
click at [852, 540] on div at bounding box center [580, 292] width 1161 height 584
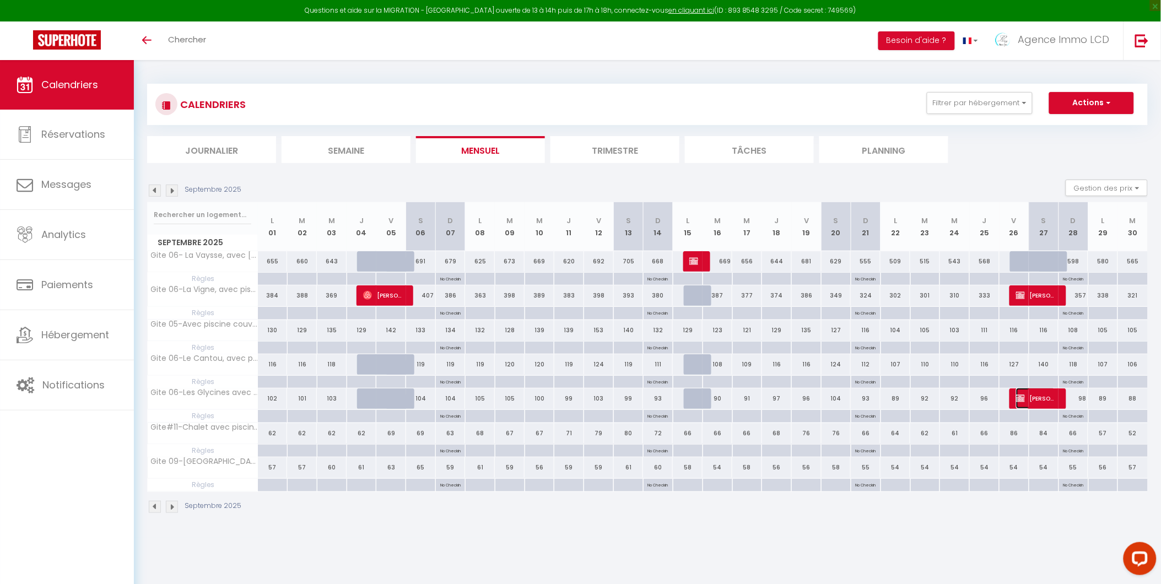
click at [1028, 396] on span "[PERSON_NAME]" at bounding box center [1037, 398] width 40 height 21
select select
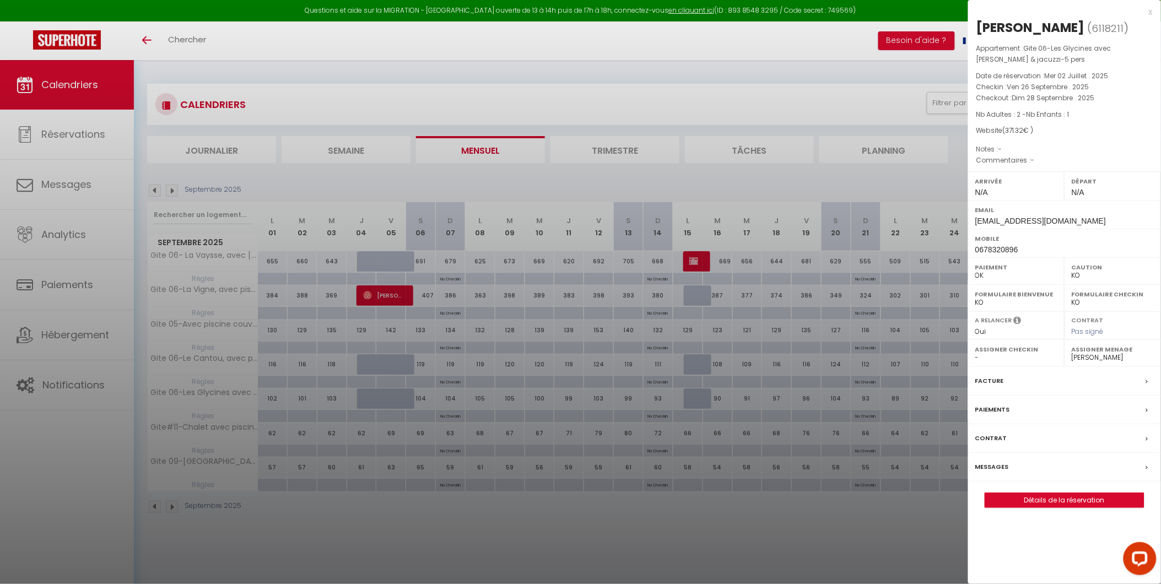
click at [295, 179] on div at bounding box center [580, 292] width 1161 height 584
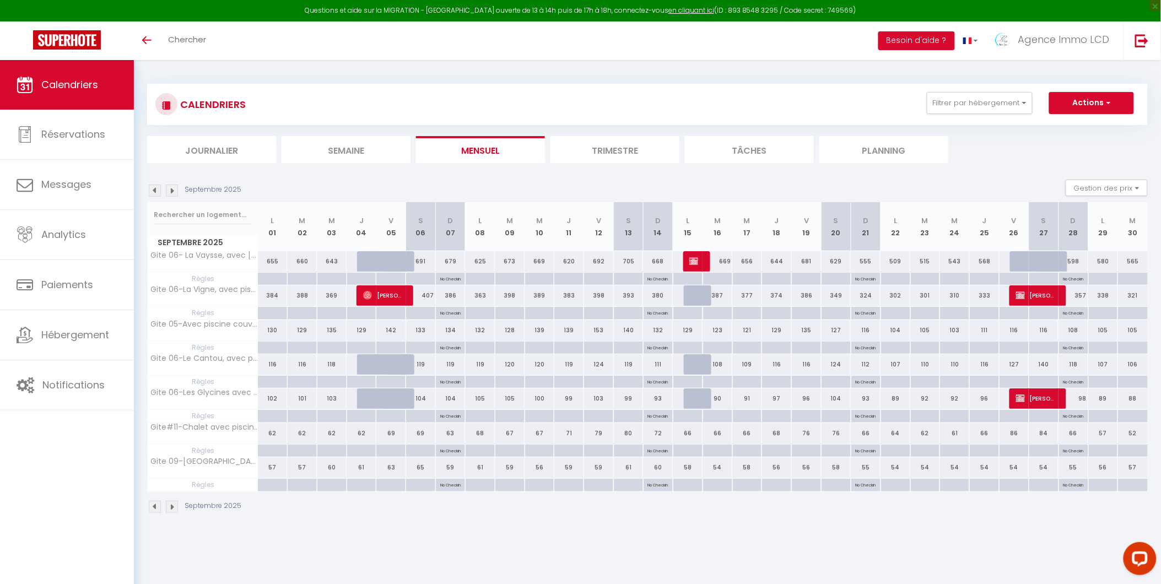
scroll to position [60, 0]
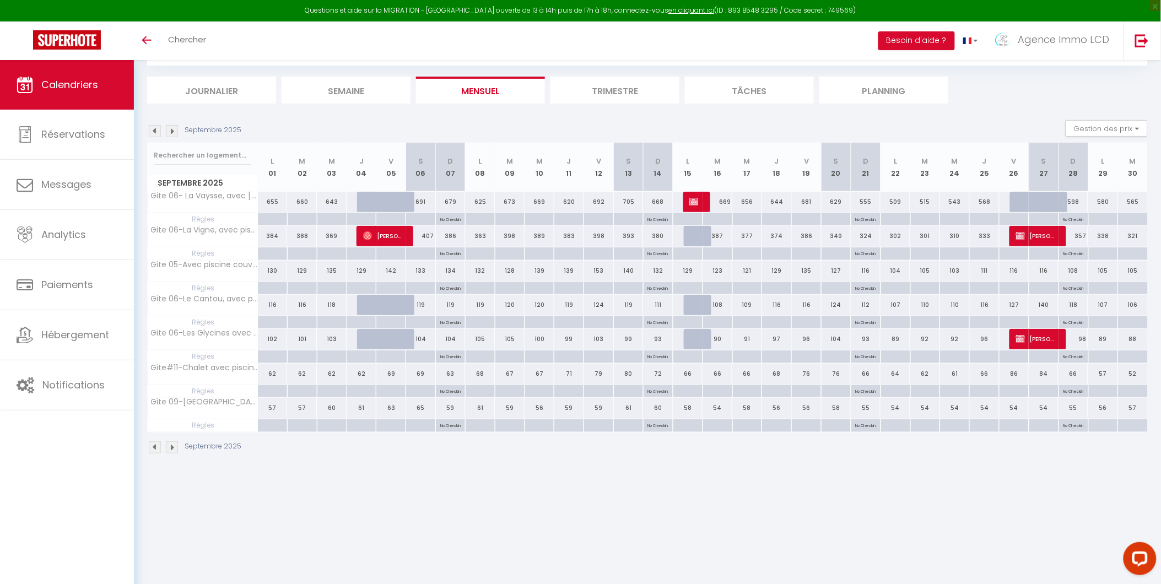
click at [153, 132] on img at bounding box center [155, 131] width 12 height 12
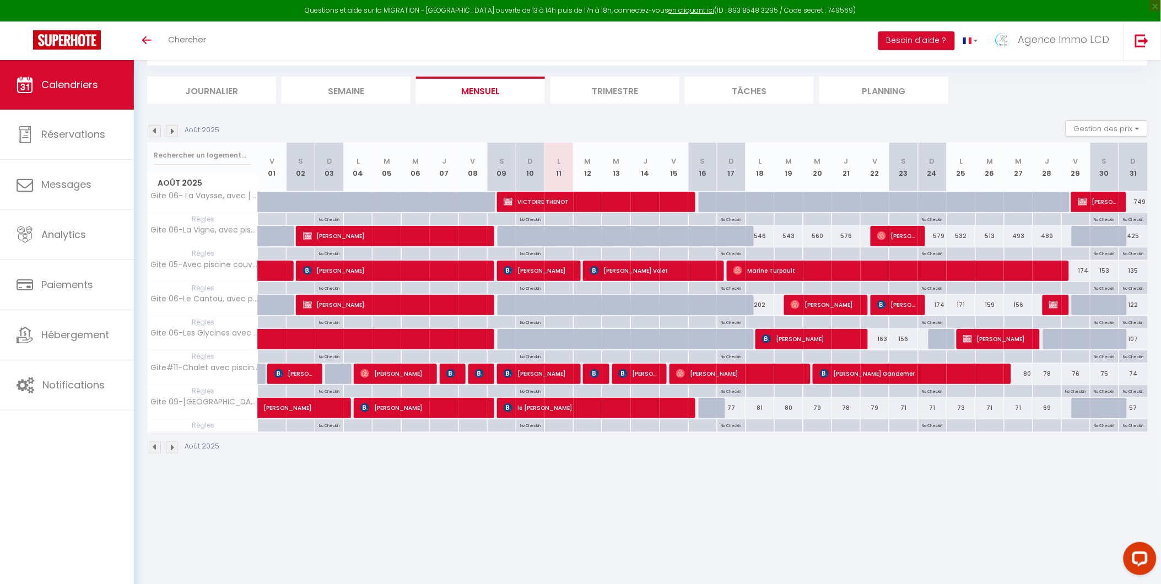
click at [625, 86] on li "Trimestre" at bounding box center [615, 90] width 129 height 27
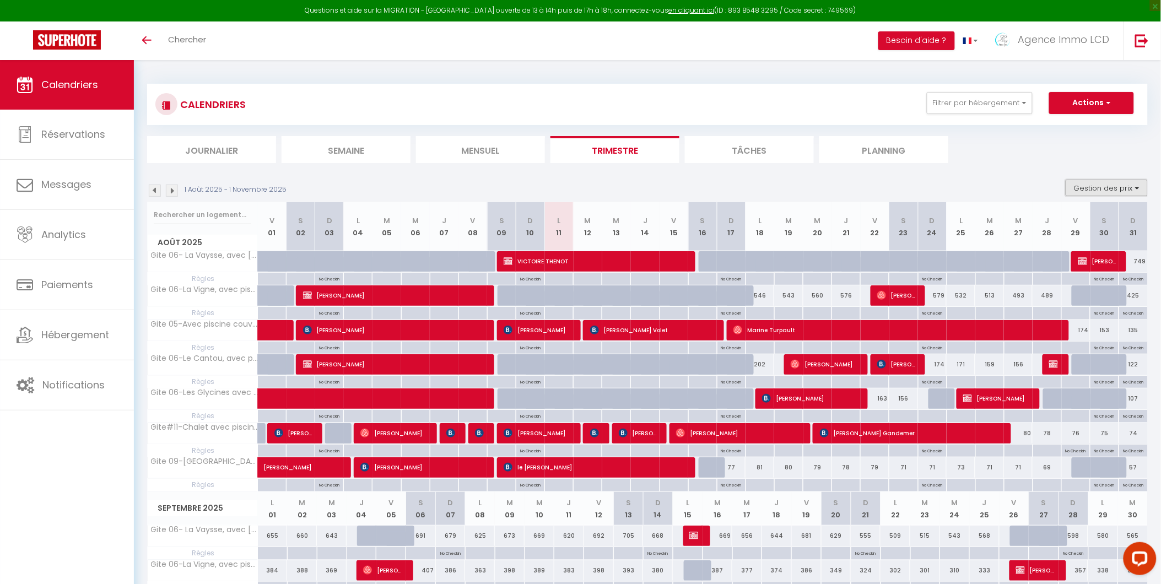
click at [1116, 185] on button "Gestion des prix" at bounding box center [1107, 188] width 82 height 17
click at [1056, 223] on input "Nb Nuits minimum" at bounding box center [1097, 222] width 99 height 11
checkbox input "true"
click at [1056, 261] on input "Disponibilité" at bounding box center [1097, 260] width 99 height 11
checkbox input "true"
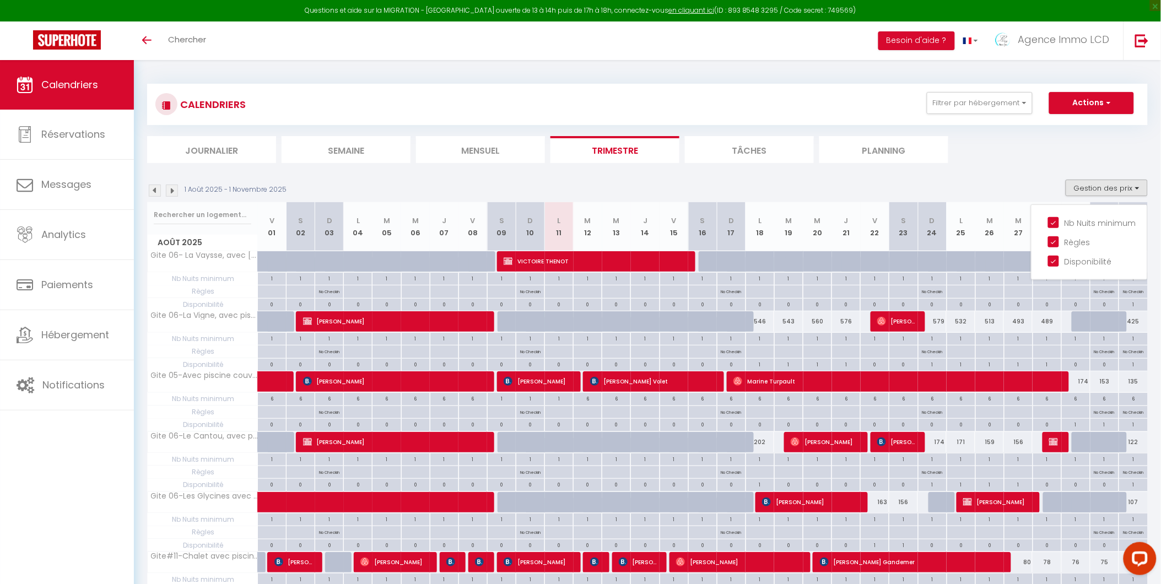
click at [170, 190] on img at bounding box center [172, 191] width 12 height 12
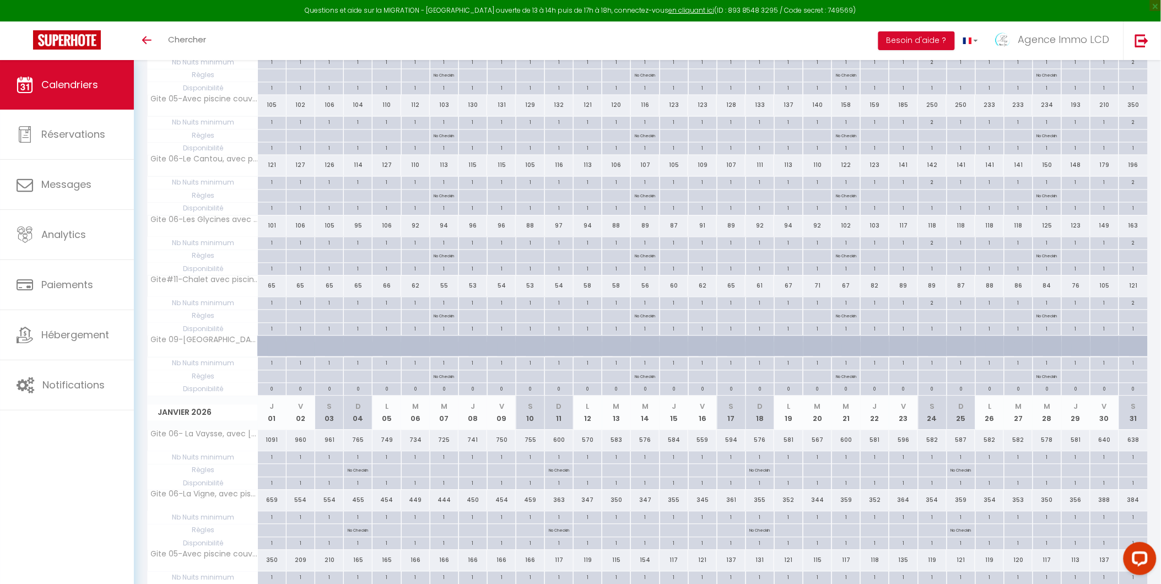
scroll to position [735, 0]
click at [265, 461] on div at bounding box center [271, 455] width 29 height 13
type input "Jeu 01 Janvier 2026"
type input "Ven 02 Janvier 2026"
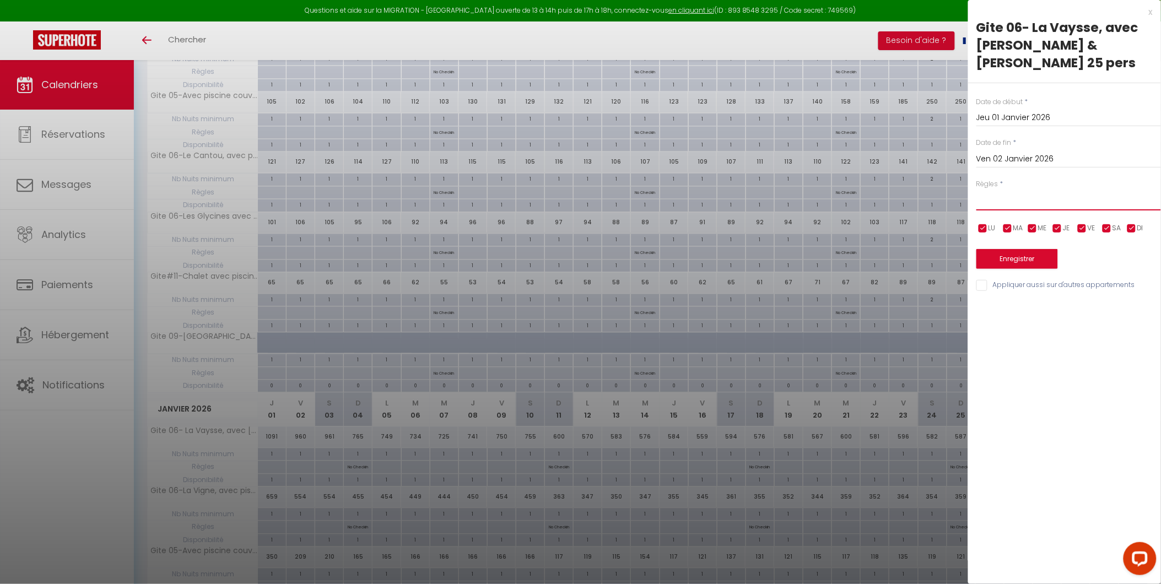
click at [1002, 190] on select "Aucun No Checkin No Checkout Pas d'arrivée / Pas de départ" at bounding box center [1069, 200] width 185 height 21
select select "1"
click at [977, 190] on select "Aucun No Checkin No Checkout Pas d'arrivée / Pas de départ" at bounding box center [1069, 200] width 185 height 21
click at [1005, 111] on input "Jeu 01 Janvier 2026" at bounding box center [1069, 118] width 185 height 14
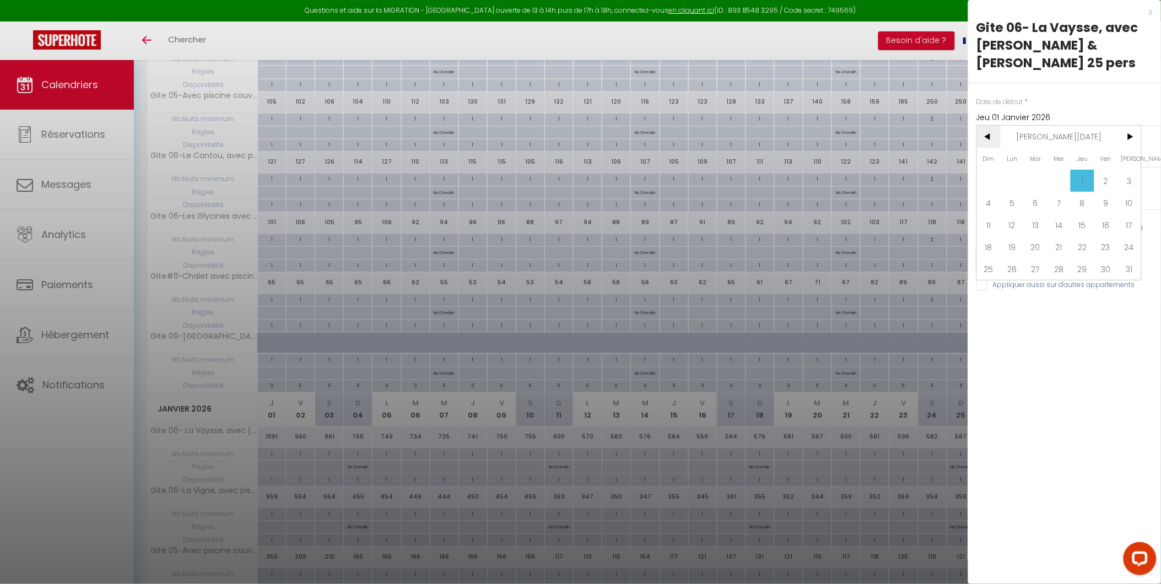
click at [991, 126] on span "<" at bounding box center [989, 137] width 24 height 22
click at [1060, 258] on span "31" at bounding box center [1060, 269] width 24 height 22
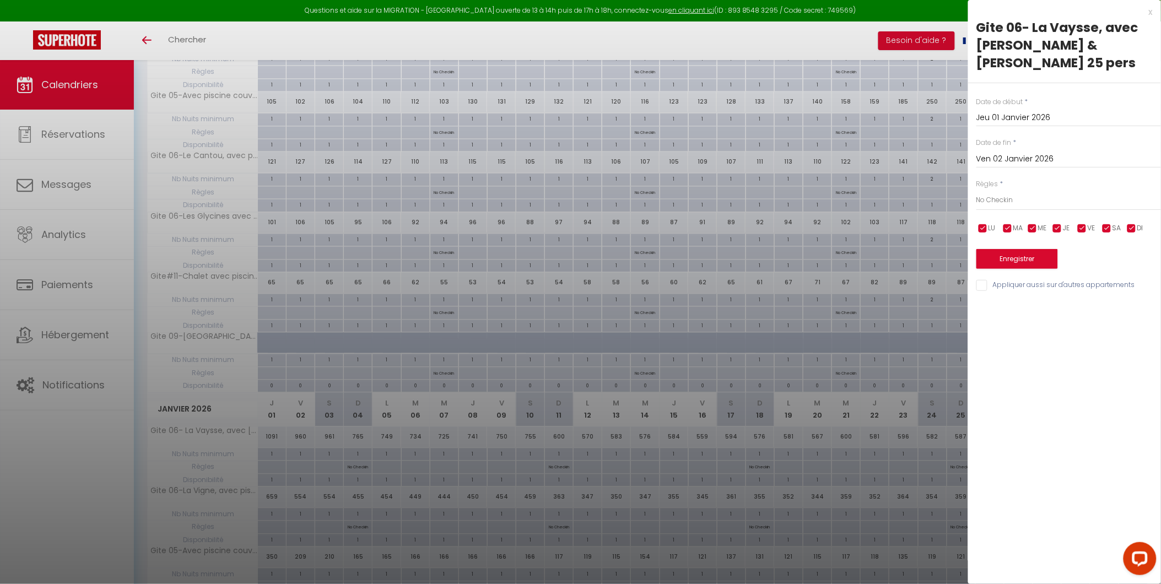
type input "Mer 31 Décembre 2025"
click at [1013, 152] on input "Ven 02 Janvier 2026" at bounding box center [1069, 159] width 185 height 14
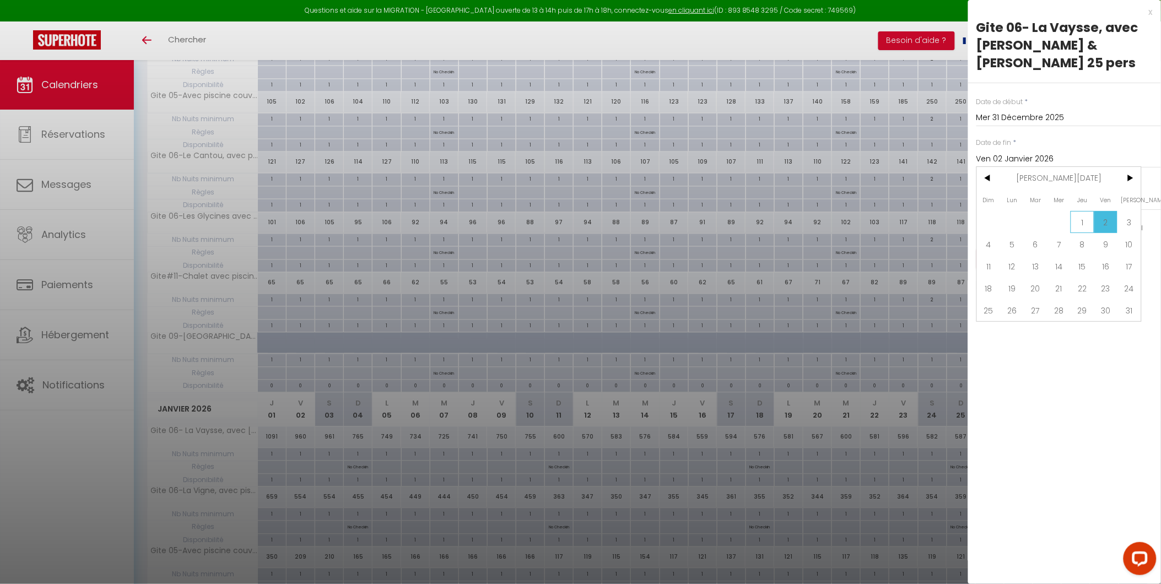
click at [1084, 211] on span "1" at bounding box center [1083, 222] width 24 height 22
type input "Jeu 01 Janvier 2026"
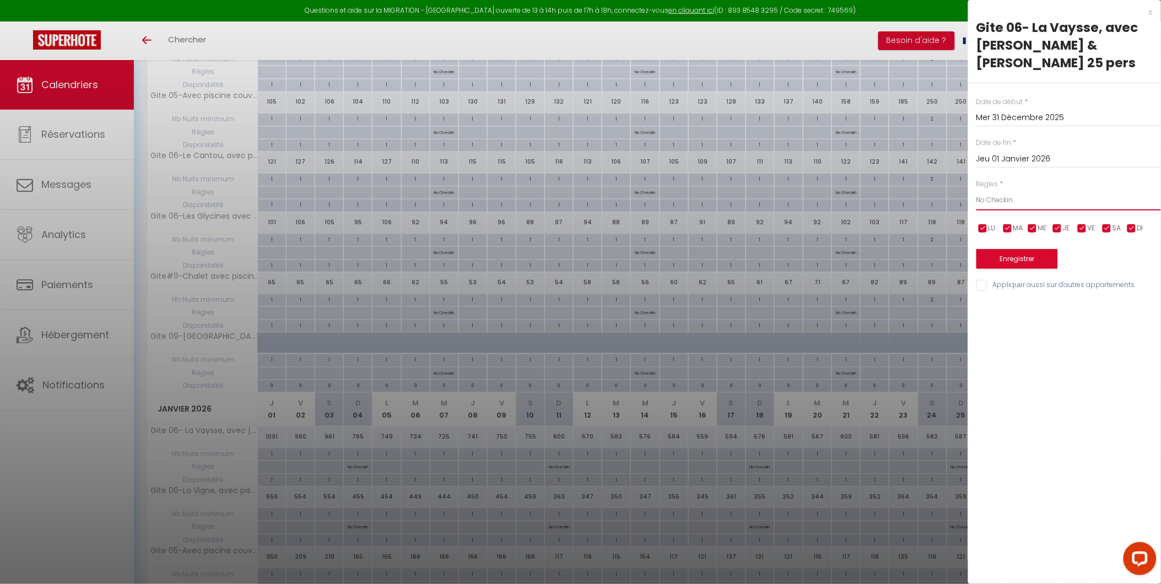
click at [1040, 190] on select "Aucun No Checkin No Checkout Pas d'arrivée / Pas de départ" at bounding box center [1069, 200] width 185 height 21
click at [1033, 190] on select "Aucun No Checkin No Checkout Pas d'arrivée / Pas de départ" at bounding box center [1069, 200] width 185 height 21
click at [987, 280] on input "Appliquer aussi sur d'autres appartements" at bounding box center [1069, 285] width 185 height 11
checkbox input "true"
click at [1024, 249] on button "Enregistrer" at bounding box center [1018, 259] width 82 height 20
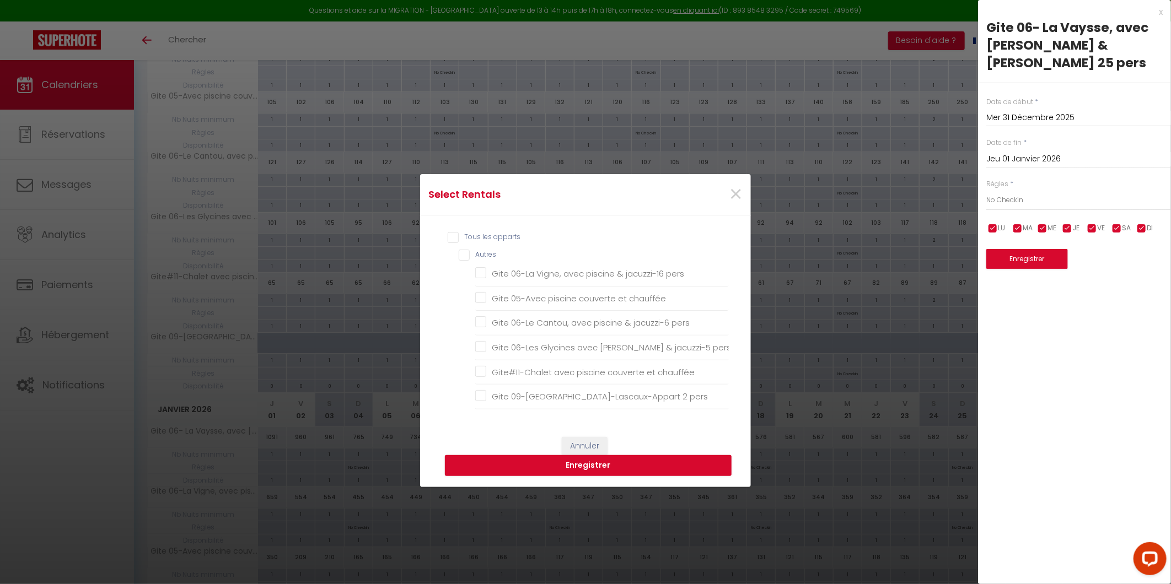
click at [449, 234] on input "Tous les apparts" at bounding box center [588, 237] width 281 height 11
checkbox input "true"
checkbox pers "true"
checkbox chauffée "true"
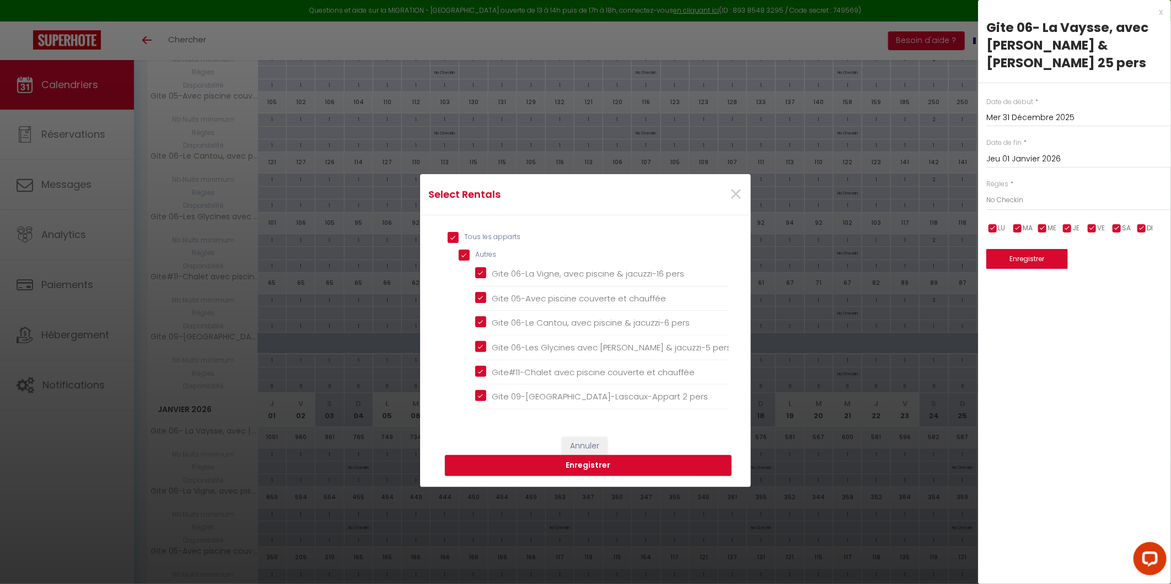
checkbox pers "true"
checkbox chauffée "true"
checkbox pers "true"
click at [577, 463] on button "Enregistrer" at bounding box center [588, 465] width 287 height 21
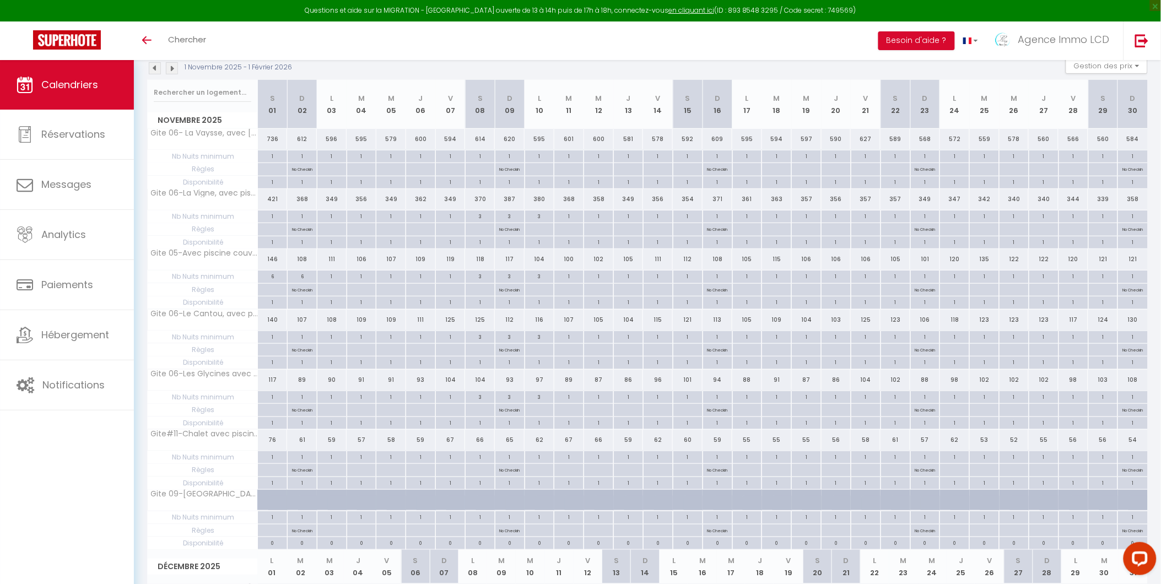
scroll to position [0, 0]
